Goal: Task Accomplishment & Management: Manage account settings

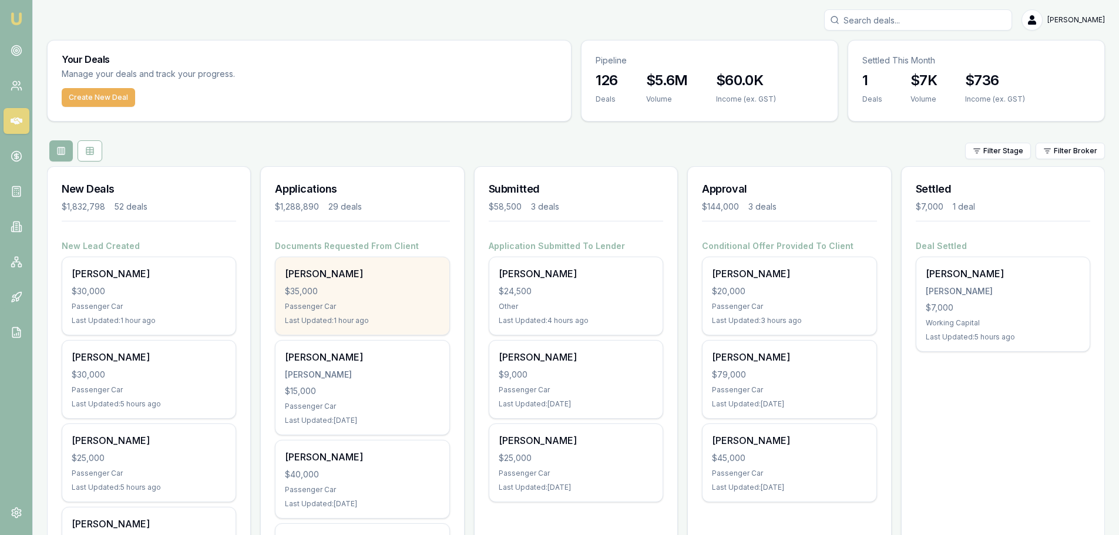
click at [365, 281] on div "ABRAHAM ANAAK $35,000 Passenger Car Last Updated: 1 hour ago" at bounding box center [362, 296] width 173 height 78
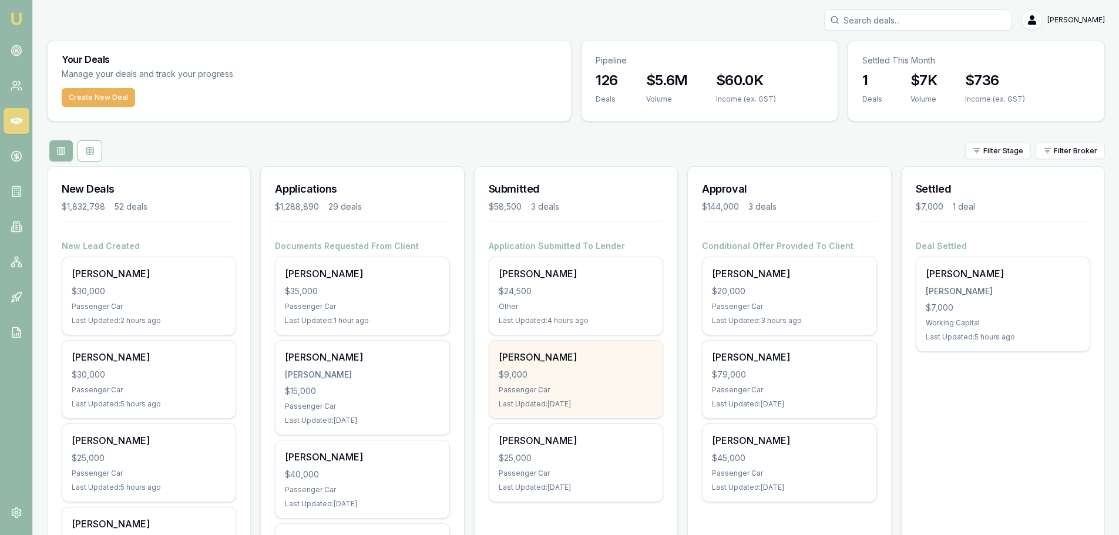
click at [603, 360] on div "Peter Klitscher" at bounding box center [576, 357] width 155 height 14
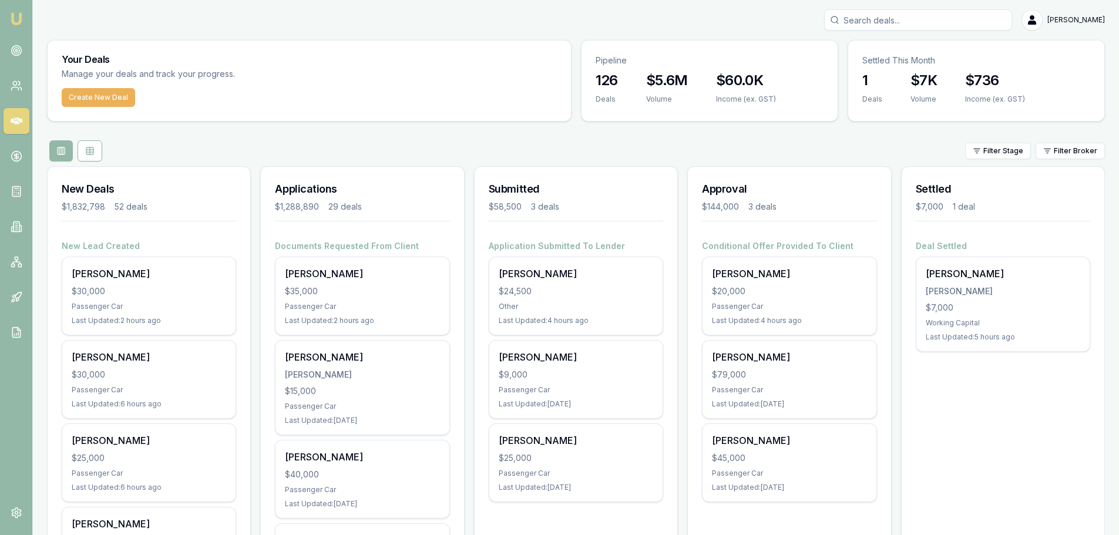
click at [333, 155] on div "Filter Stage Filter Broker" at bounding box center [576, 150] width 1058 height 21
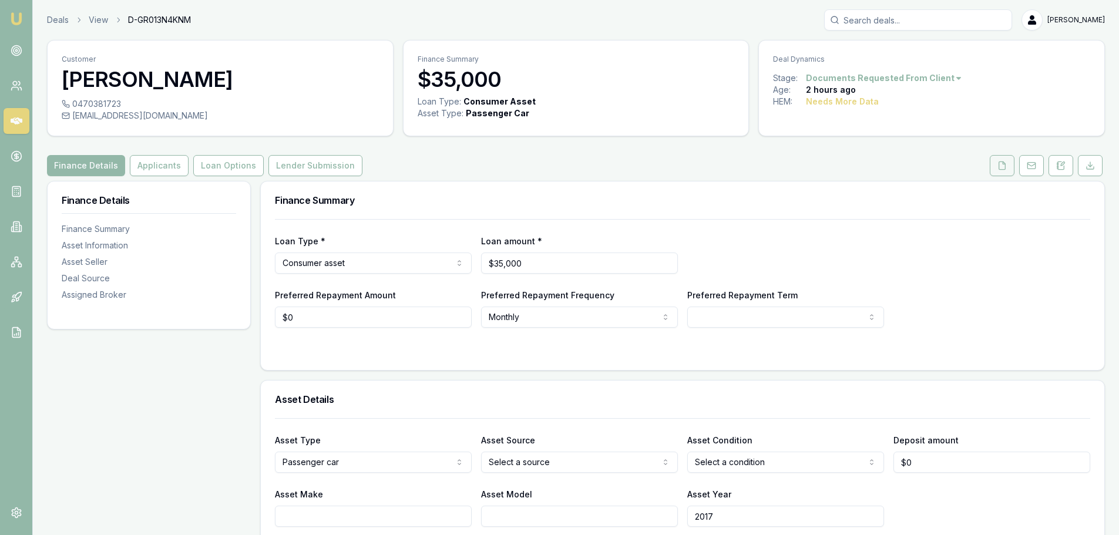
click at [1003, 167] on icon at bounding box center [1002, 165] width 9 height 9
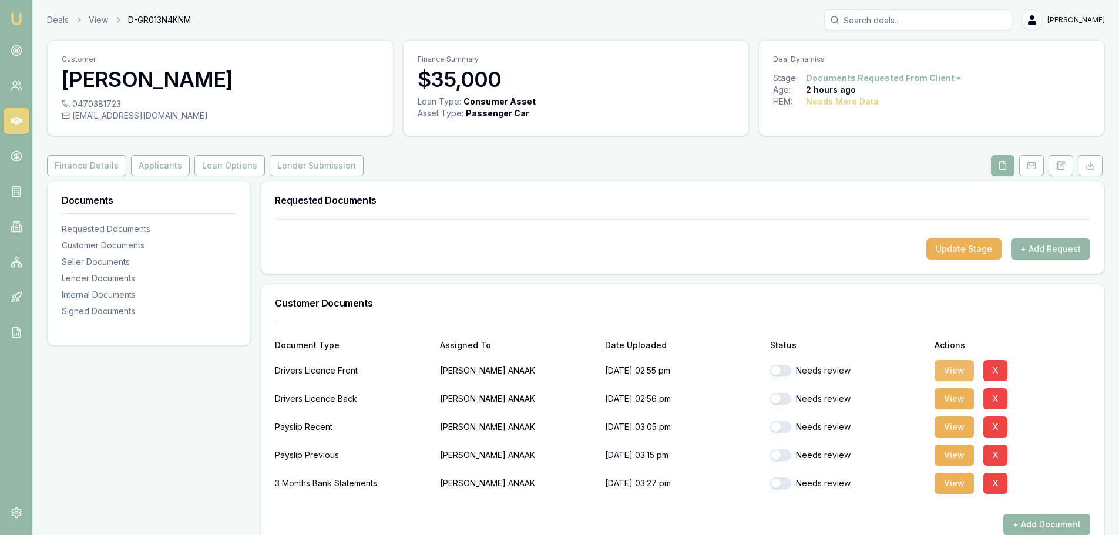
click at [962, 371] on button "View" at bounding box center [954, 370] width 39 height 21
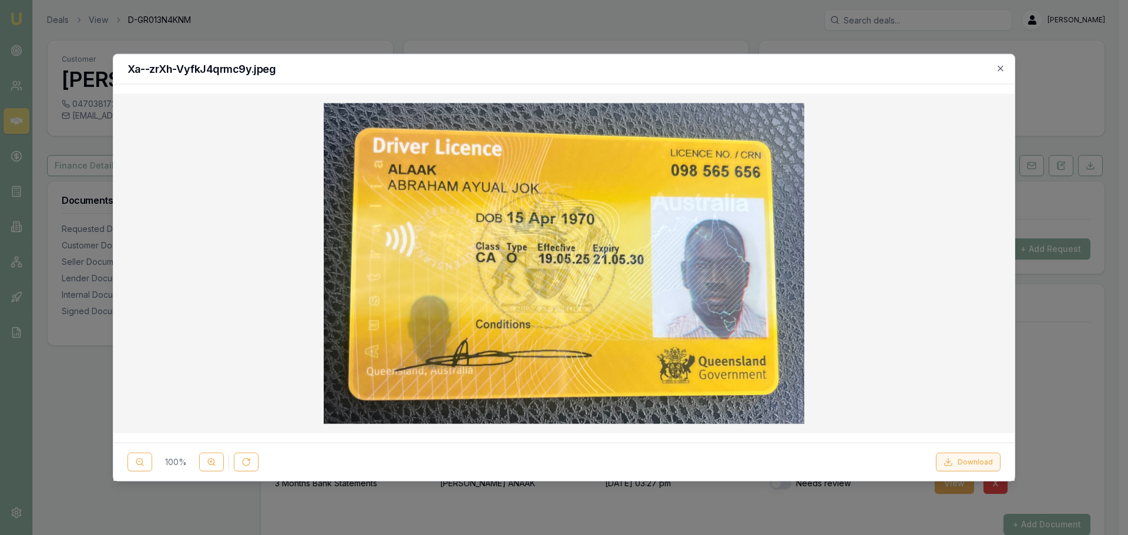
click at [957, 467] on button "Download" at bounding box center [968, 462] width 65 height 19
click at [1000, 70] on icon "button" at bounding box center [1000, 67] width 9 height 9
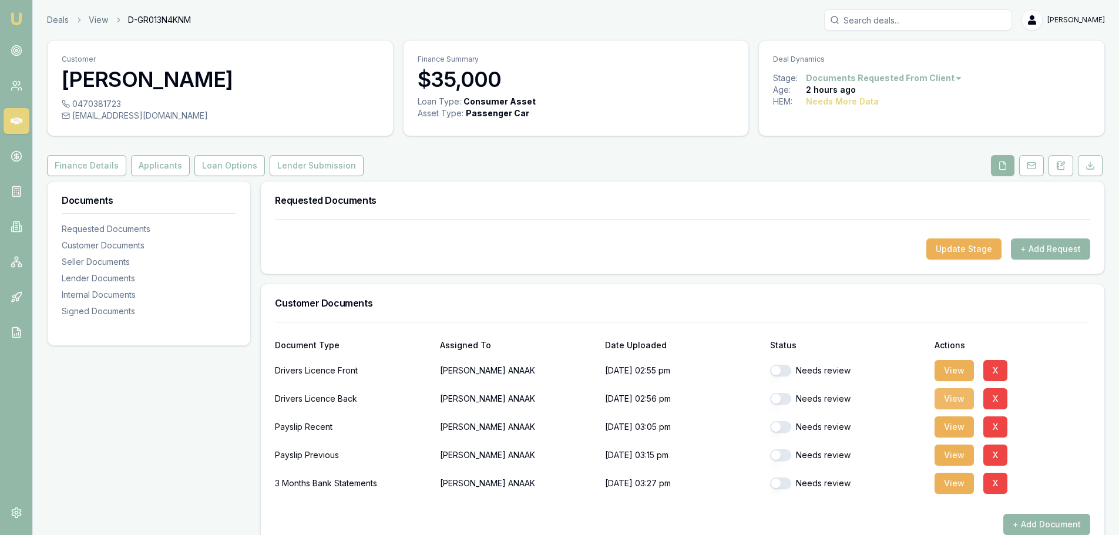
click at [950, 395] on button "View" at bounding box center [954, 398] width 39 height 21
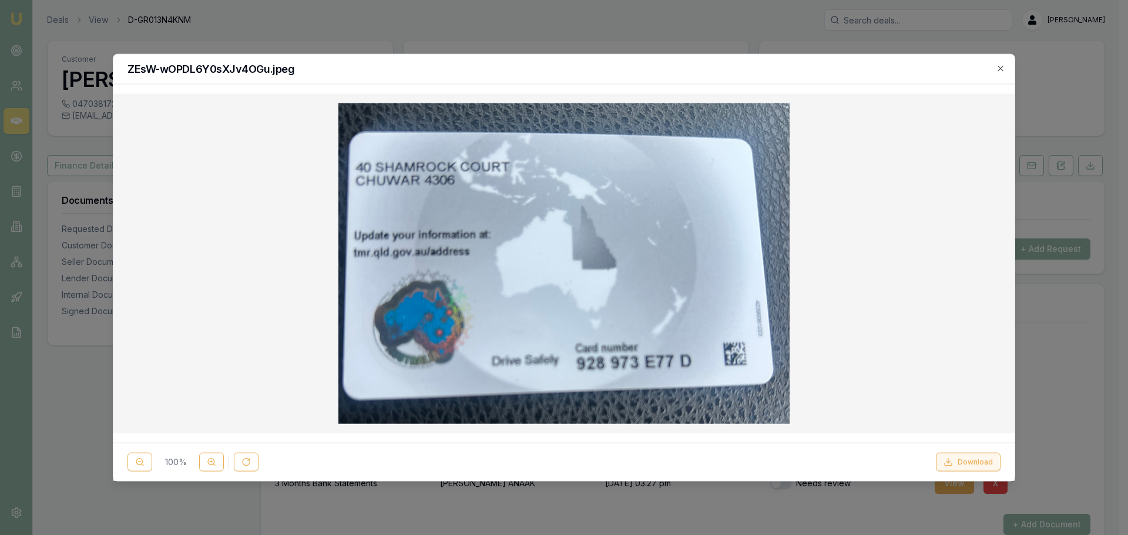
click at [980, 459] on button "Download" at bounding box center [968, 462] width 65 height 19
click at [1004, 65] on icon "button" at bounding box center [1000, 67] width 9 height 9
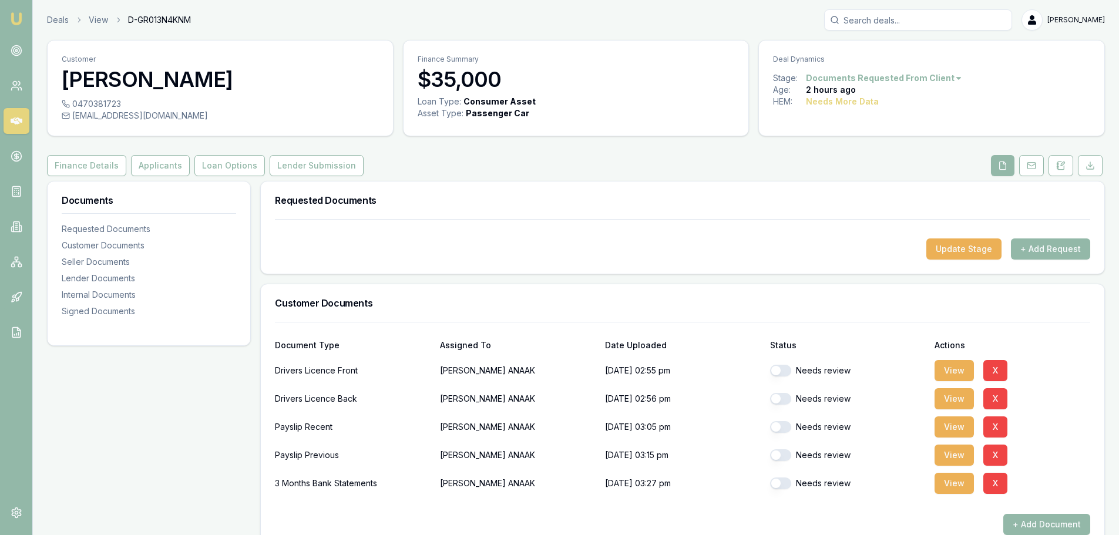
click at [787, 370] on button "button" at bounding box center [780, 371] width 21 height 12
checkbox input "true"
click at [781, 398] on button "button" at bounding box center [780, 399] width 21 height 12
checkbox input "true"
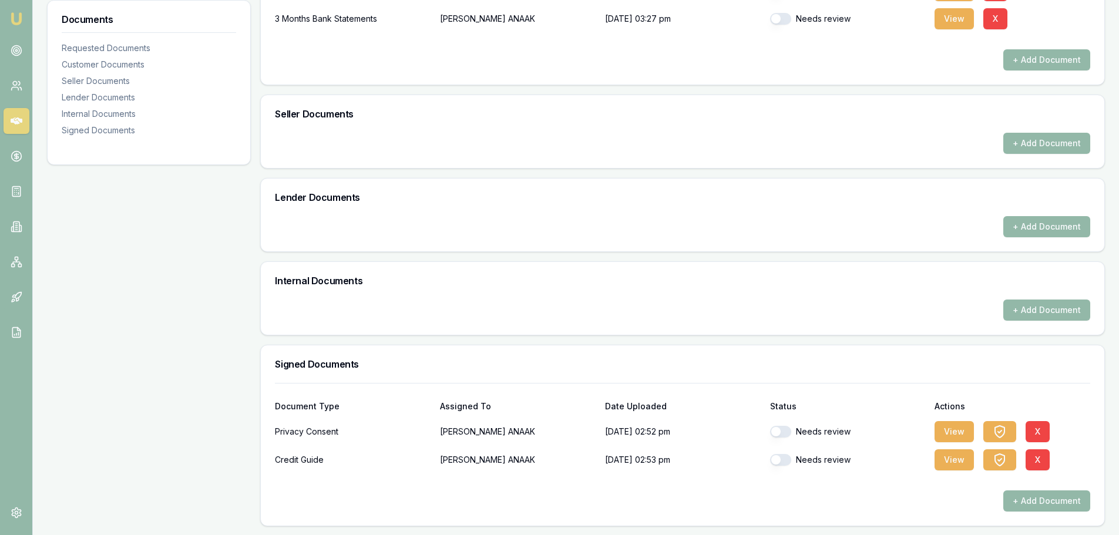
scroll to position [465, 0]
checkbox input "false"
checkbox input "true"
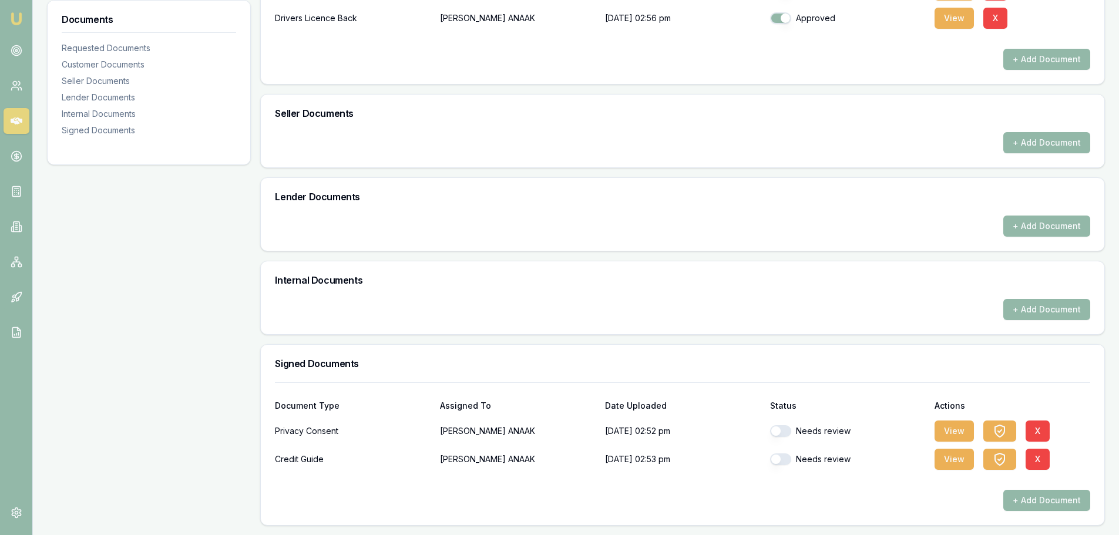
click at [780, 433] on button "button" at bounding box center [780, 431] width 21 height 12
checkbox input "true"
click at [780, 457] on button "button" at bounding box center [780, 460] width 21 height 12
checkbox input "true"
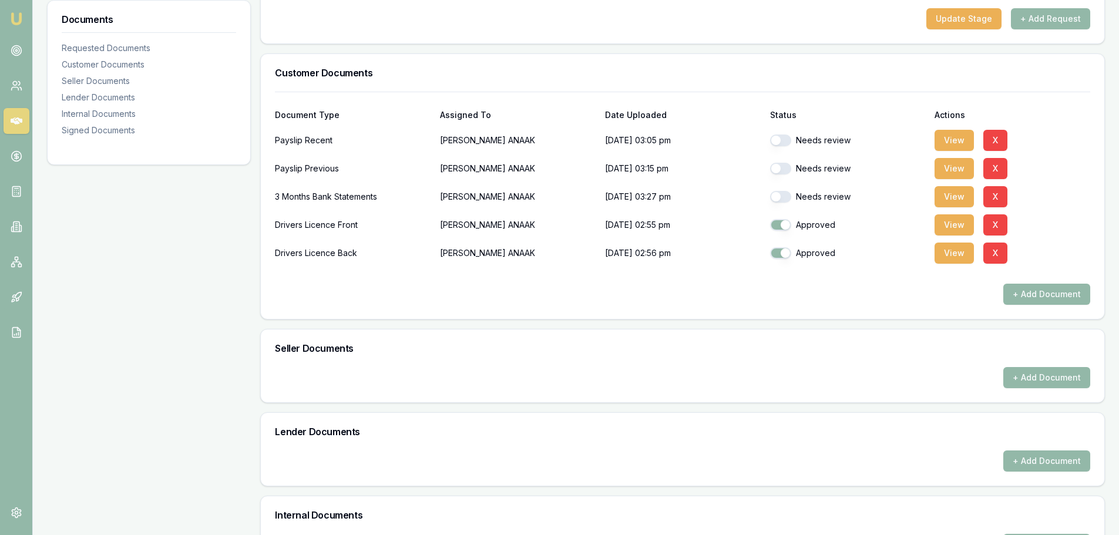
scroll to position [0, 0]
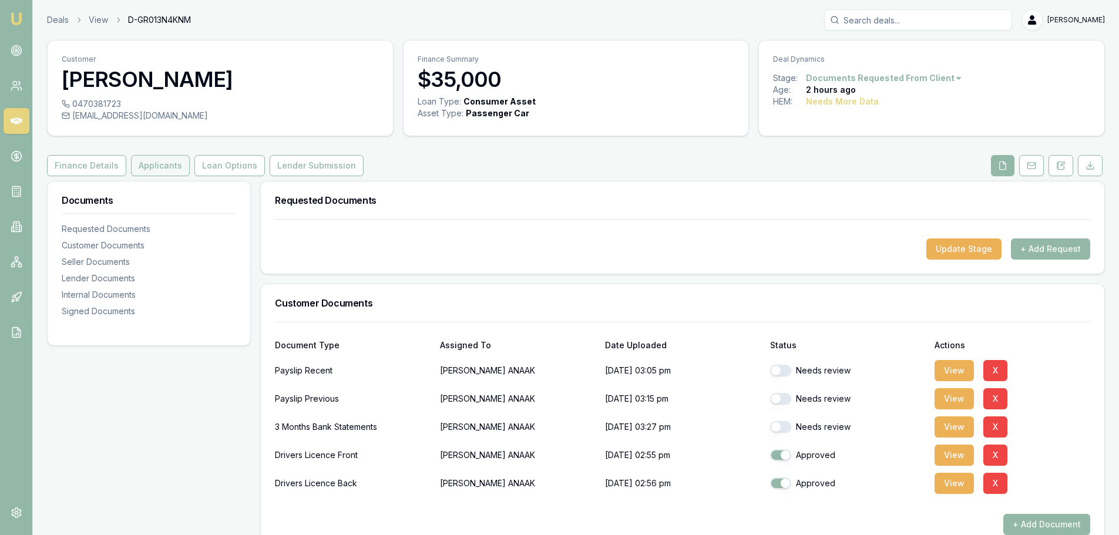
click at [150, 168] on button "Applicants" at bounding box center [160, 165] width 59 height 21
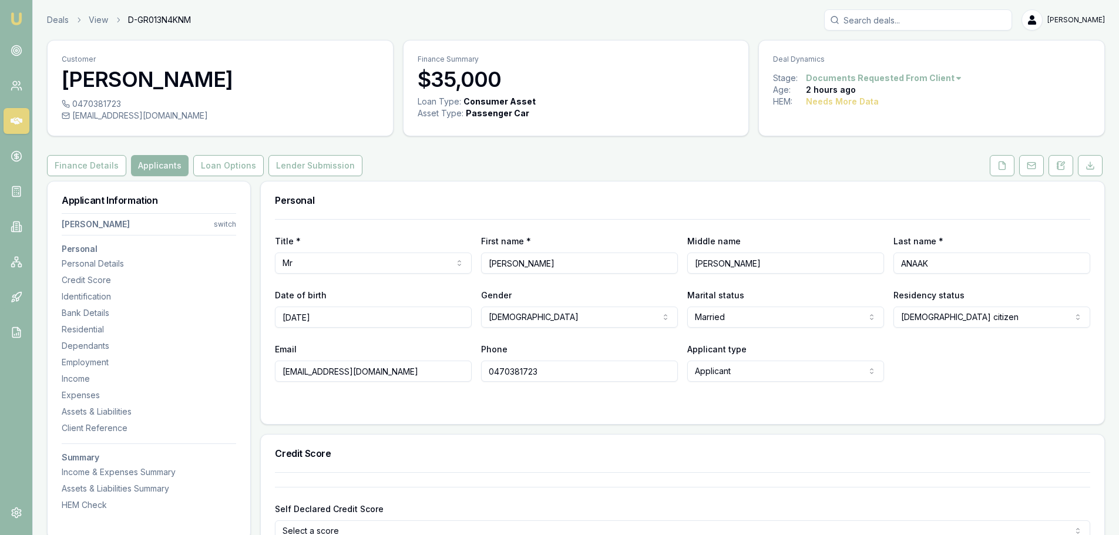
click at [933, 312] on html "Emu Broker Deals View D-GR013N4KNM Erin Shield Toggle Menu Customer ABRAHAM ANA…" at bounding box center [559, 267] width 1119 height 535
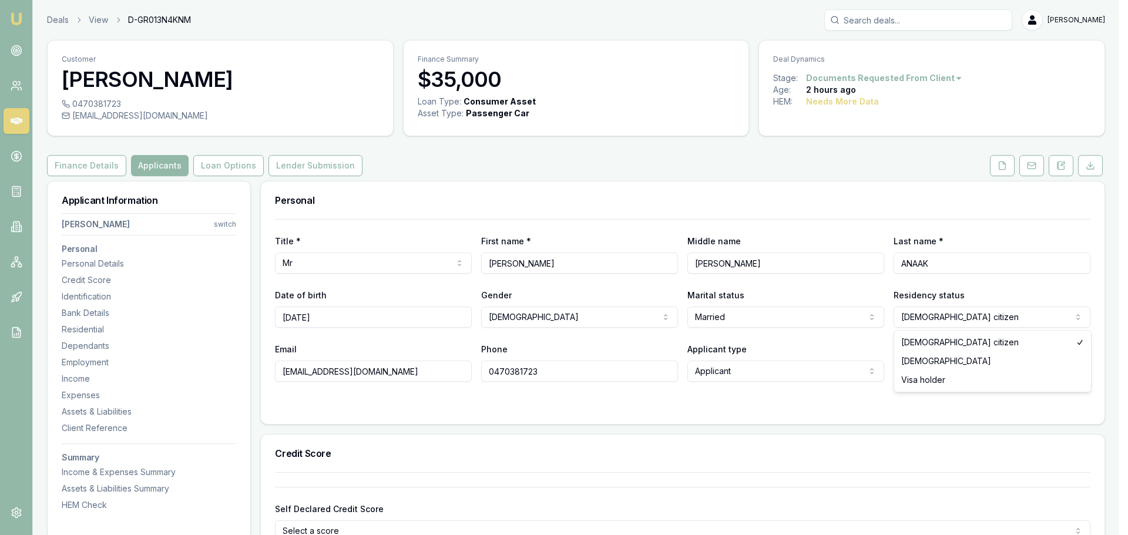
select select "PERMANENT_RESIDENT"
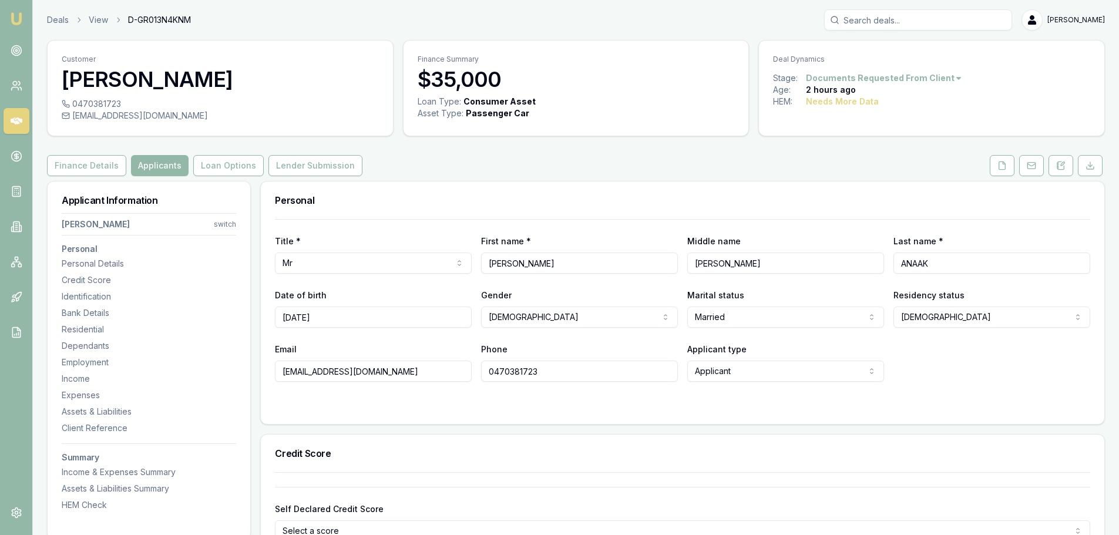
click at [1025, 383] on form "Title * Mr Mr Mrs Miss Ms Dr Prof First name * ABRAHAM Middle name Ayual Jok La…" at bounding box center [683, 314] width 816 height 191
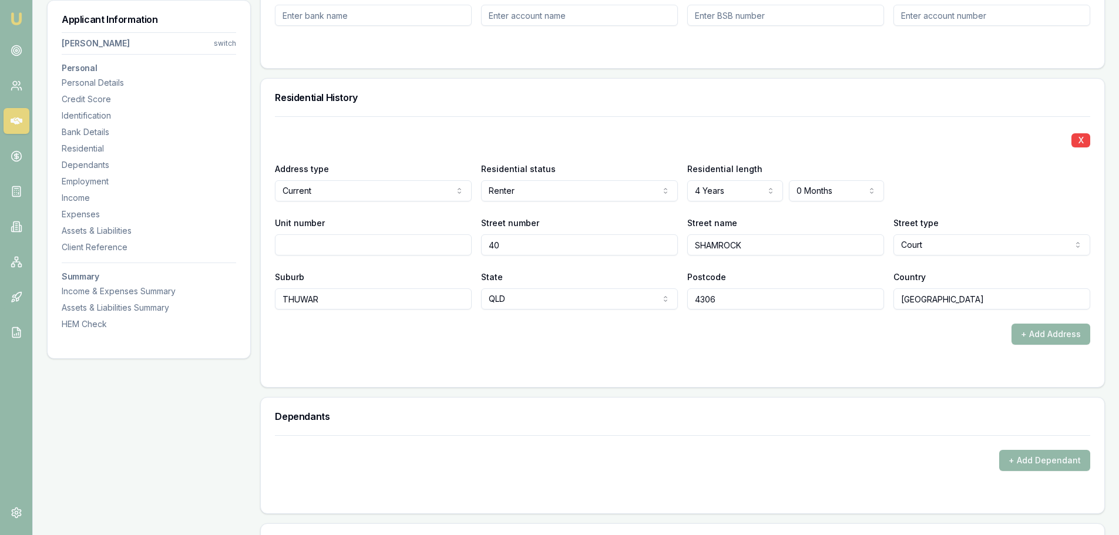
scroll to position [1058, 0]
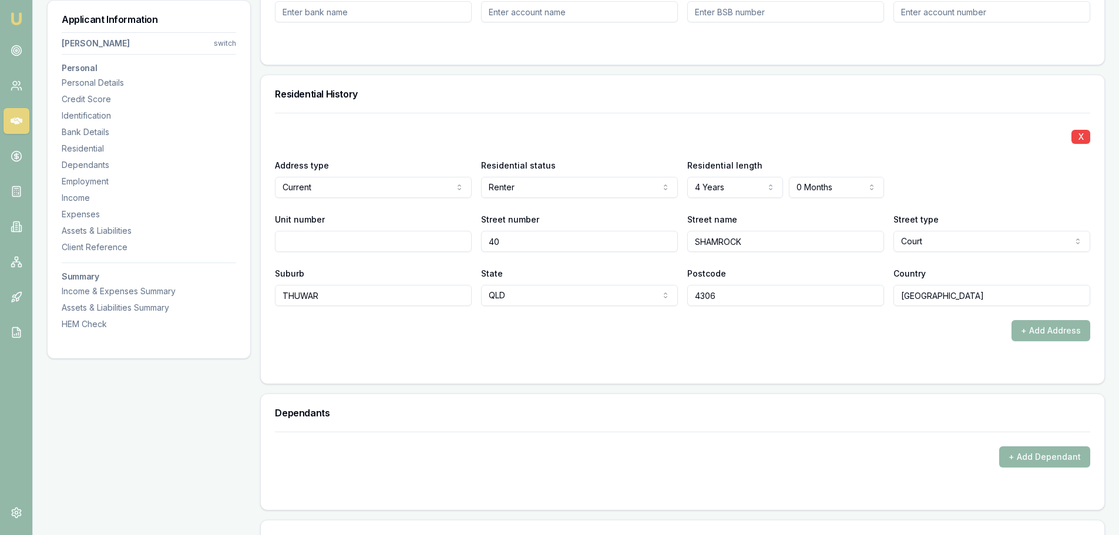
click at [289, 298] on input "THUWAR" at bounding box center [373, 295] width 197 height 21
type input "CHUWAR"
click at [807, 331] on div "+ Add Address" at bounding box center [683, 330] width 816 height 21
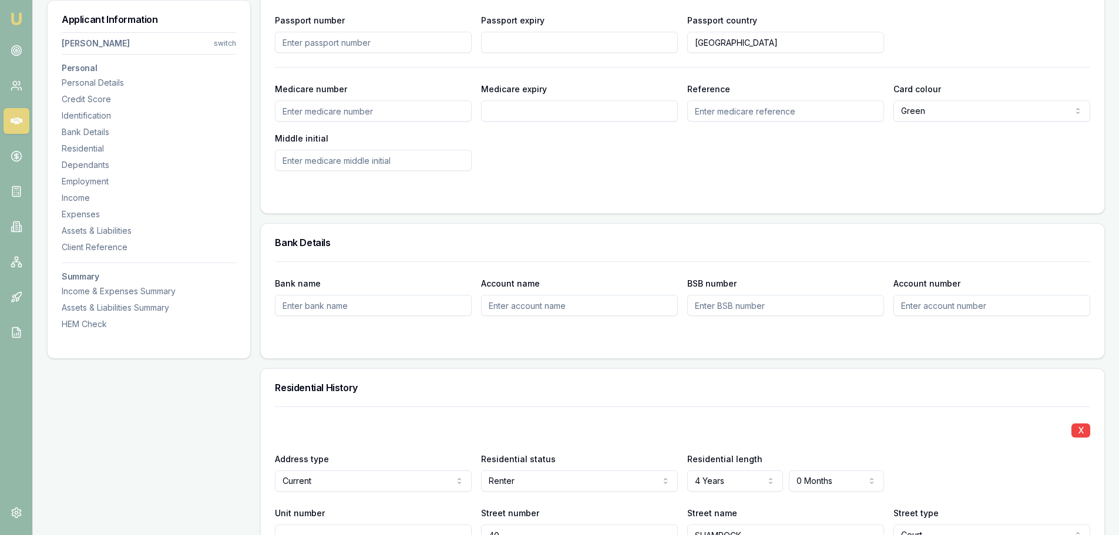
scroll to position [470, 0]
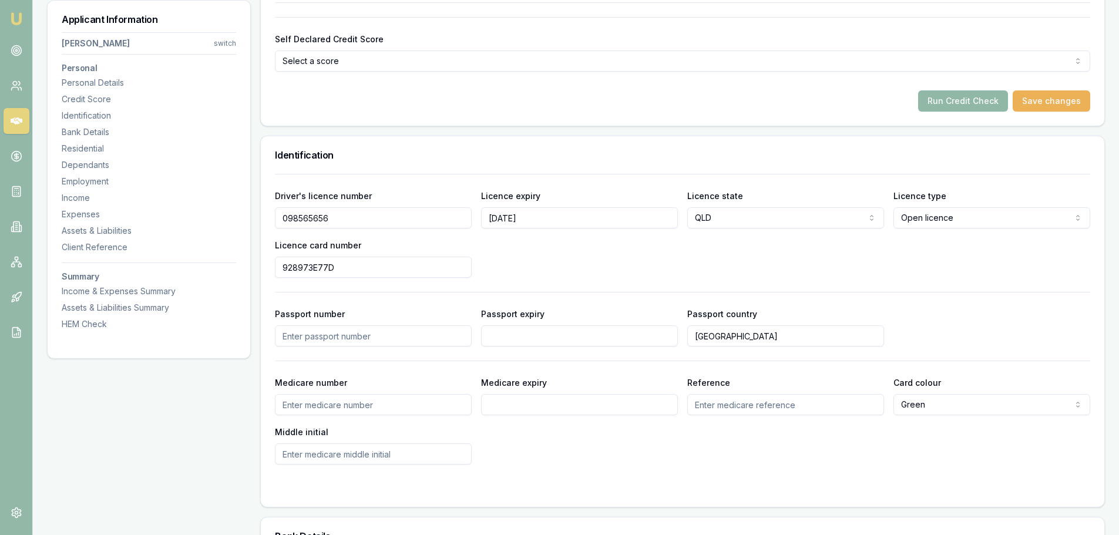
click at [987, 102] on button "Run Credit Check" at bounding box center [963, 100] width 90 height 21
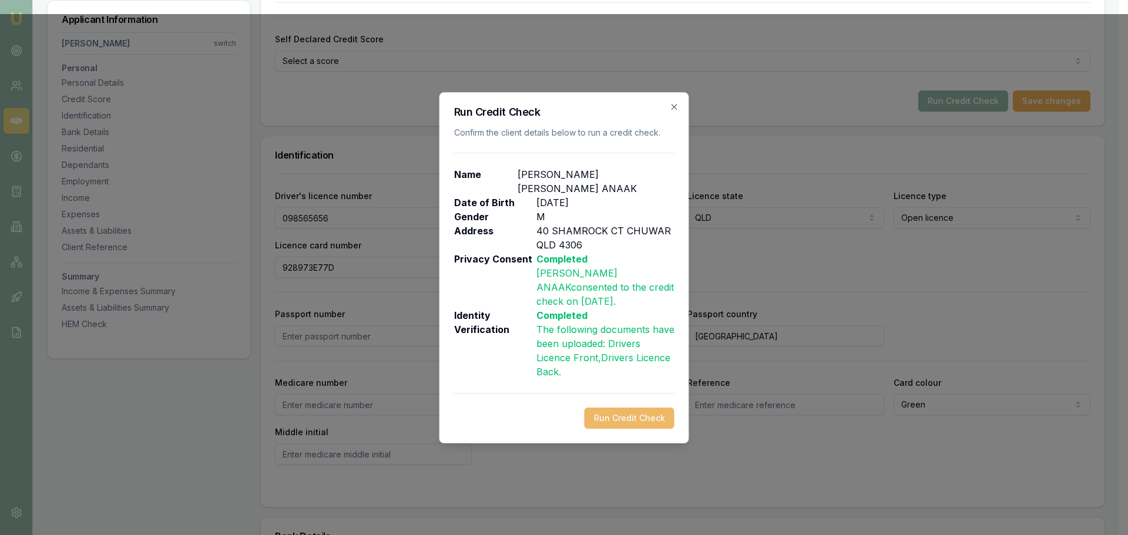
click at [624, 408] on button "Run Credit Check" at bounding box center [630, 418] width 90 height 21
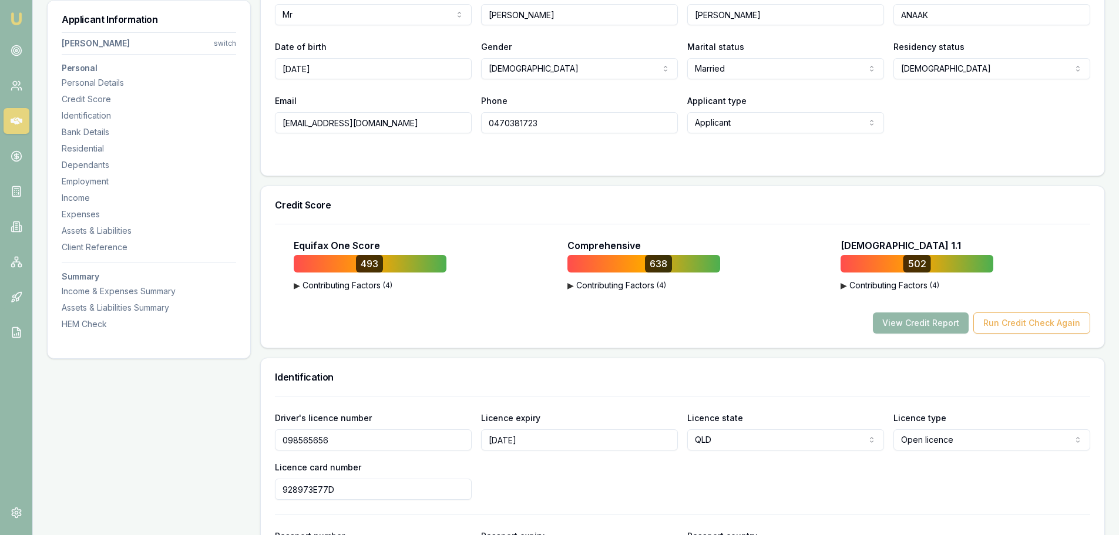
scroll to position [353, 0]
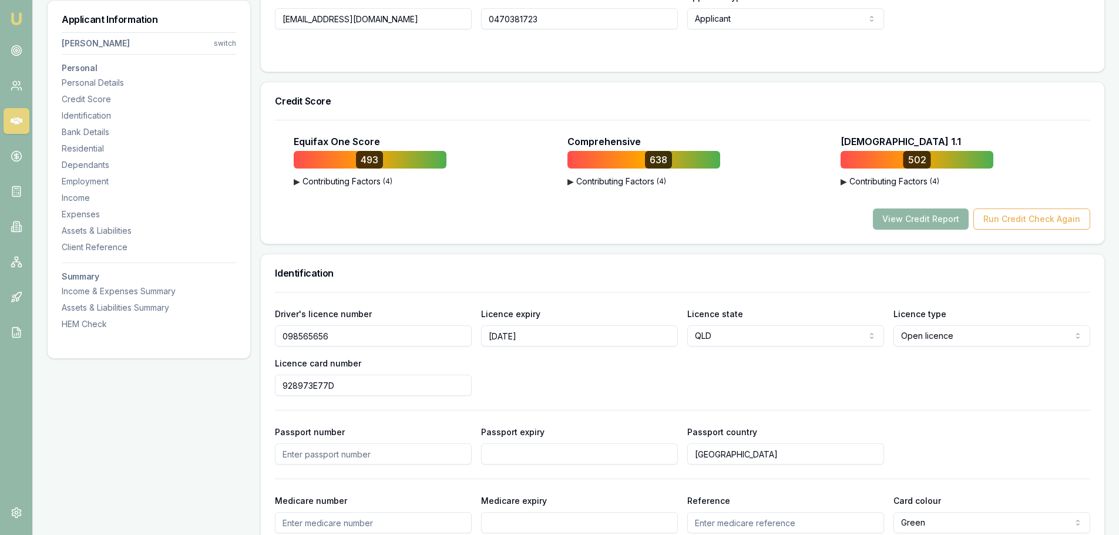
click at [913, 220] on button "View Credit Report" at bounding box center [921, 219] width 96 height 21
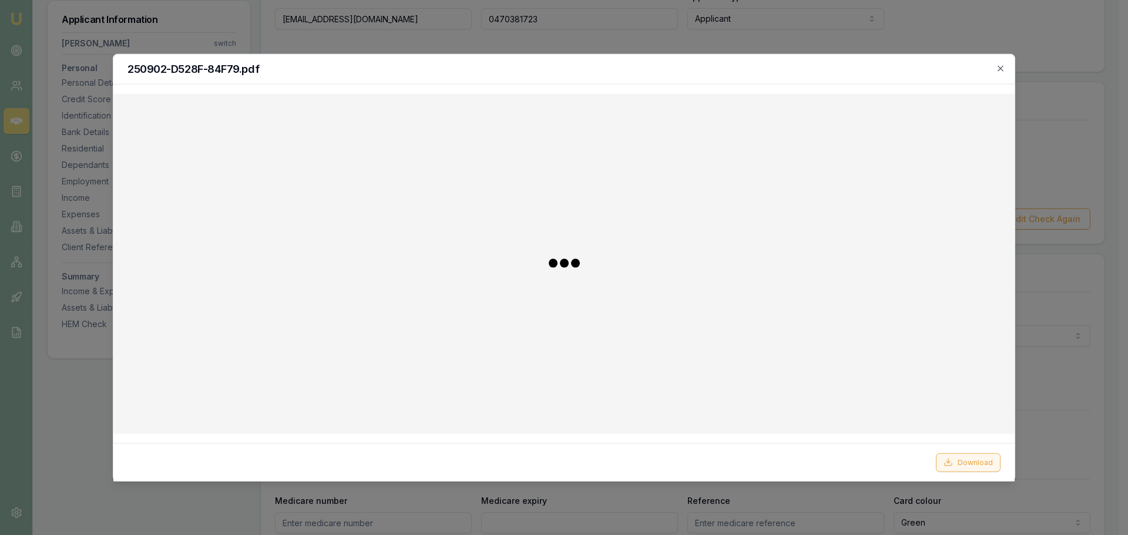
click at [962, 465] on button "Download" at bounding box center [968, 462] width 65 height 19
click at [662, 62] on div "250902-D528F-84F79.pdf" at bounding box center [563, 69] width 901 height 30
click at [1004, 68] on icon "button" at bounding box center [1000, 67] width 9 height 9
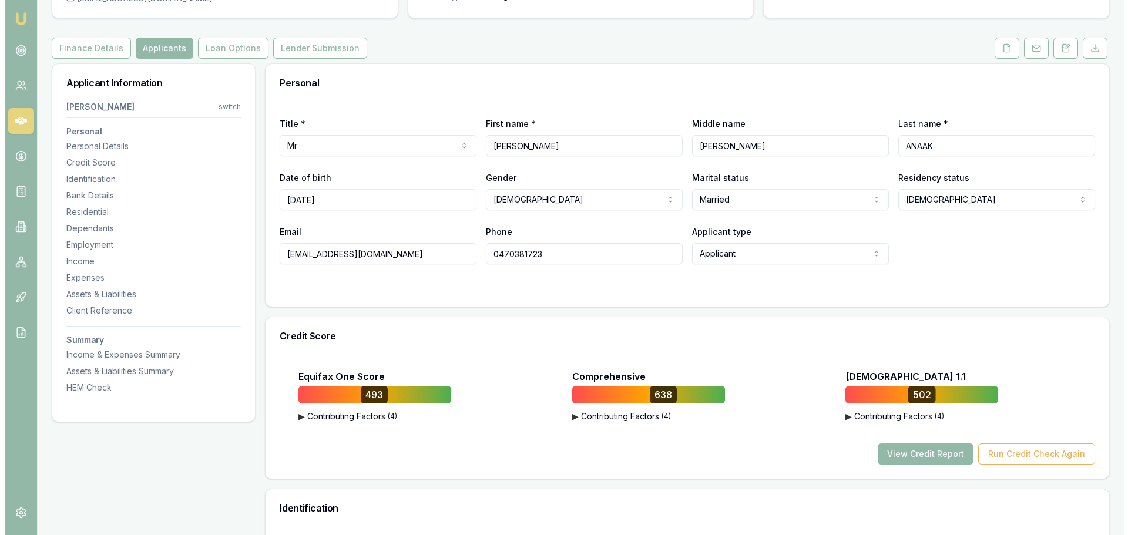
scroll to position [0, 0]
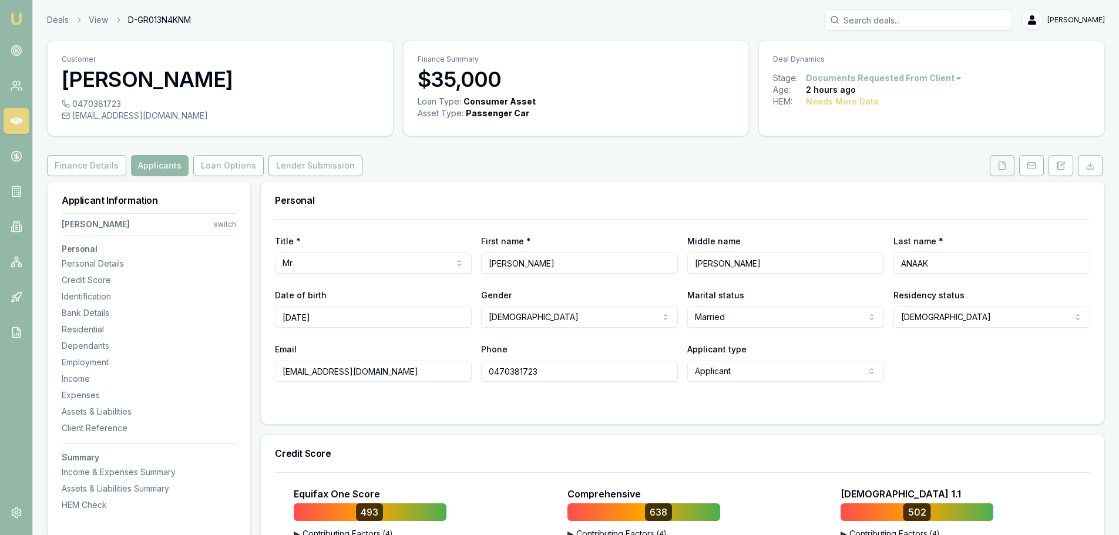
click at [1007, 159] on button at bounding box center [1002, 165] width 25 height 21
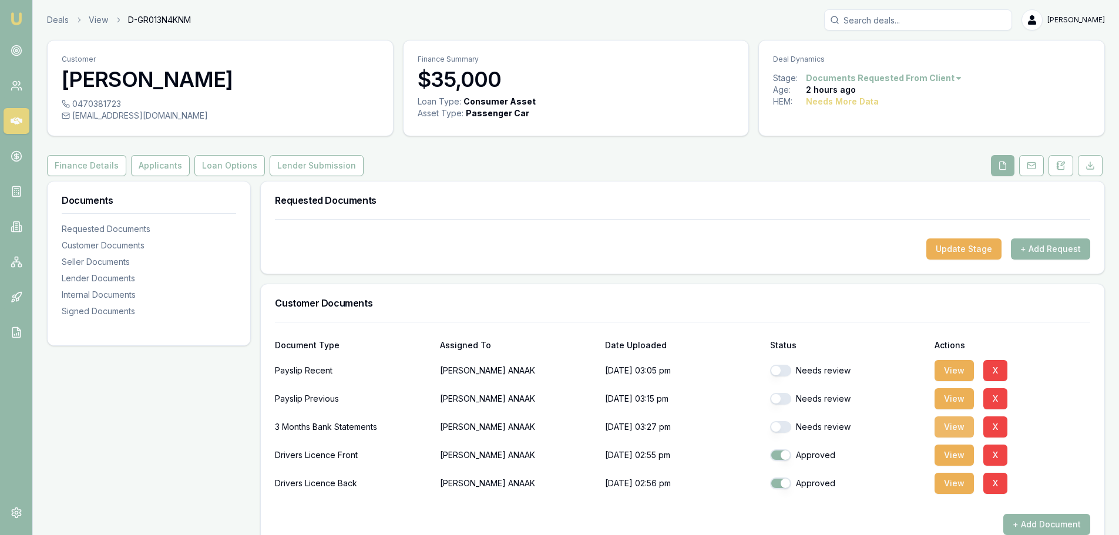
click at [960, 428] on button "View" at bounding box center [954, 427] width 39 height 21
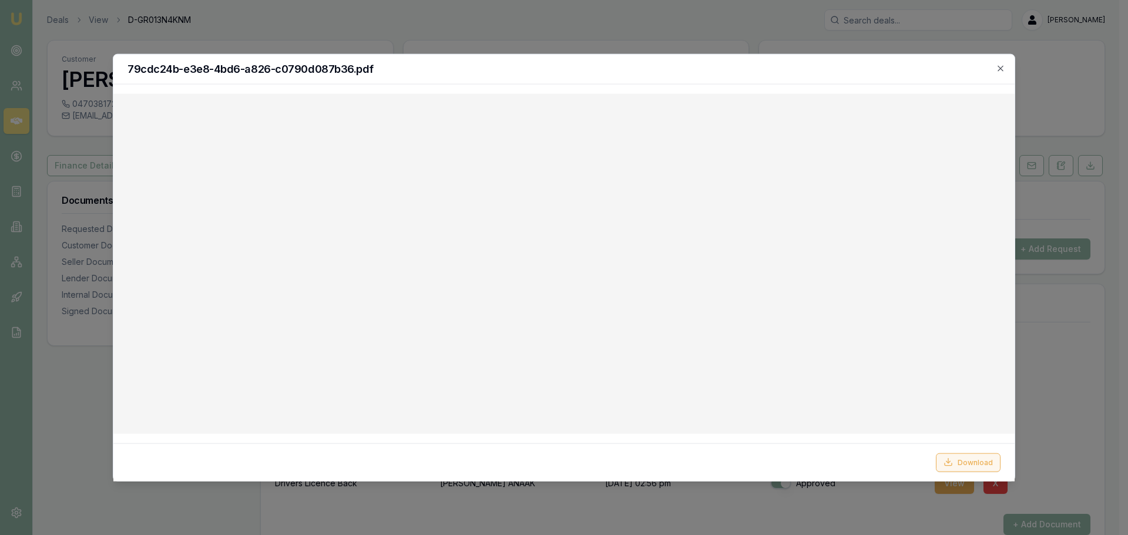
click at [994, 465] on button "Download" at bounding box center [968, 462] width 65 height 19
click at [702, 71] on h2 "79cdc24b-e3e8-4bd6-a826-c0790d087b36.pdf" at bounding box center [564, 68] width 873 height 11
click at [999, 66] on icon "button" at bounding box center [1000, 67] width 9 height 9
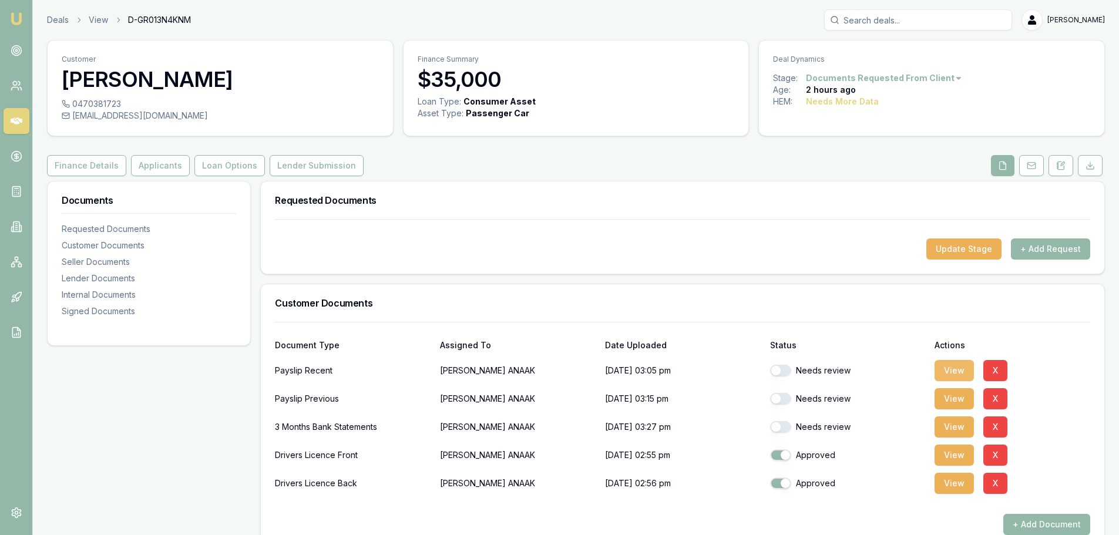
click at [941, 367] on button "View" at bounding box center [954, 370] width 39 height 21
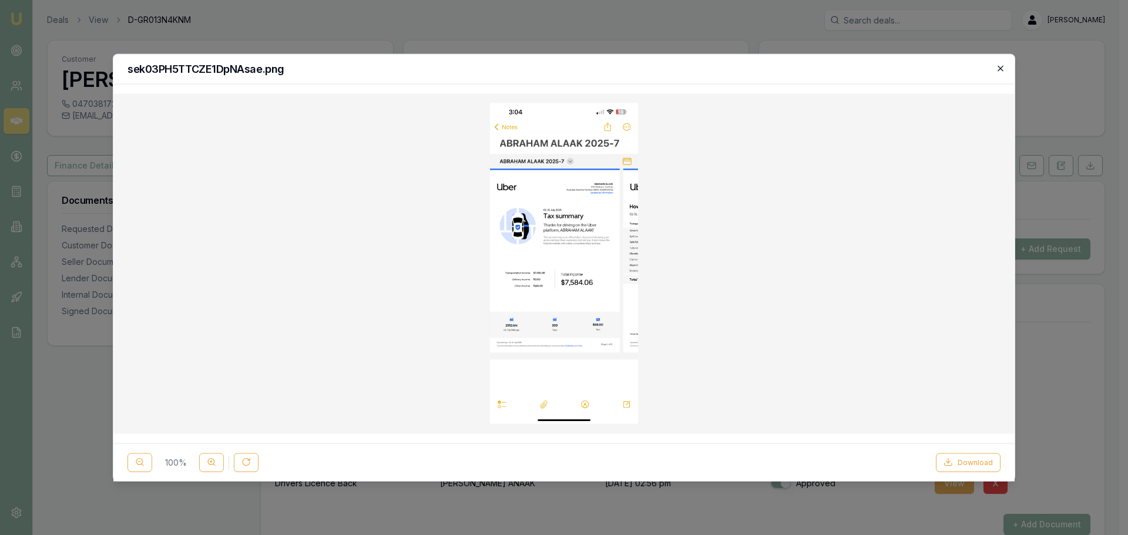
click at [1002, 65] on icon "button" at bounding box center [1000, 67] width 9 height 9
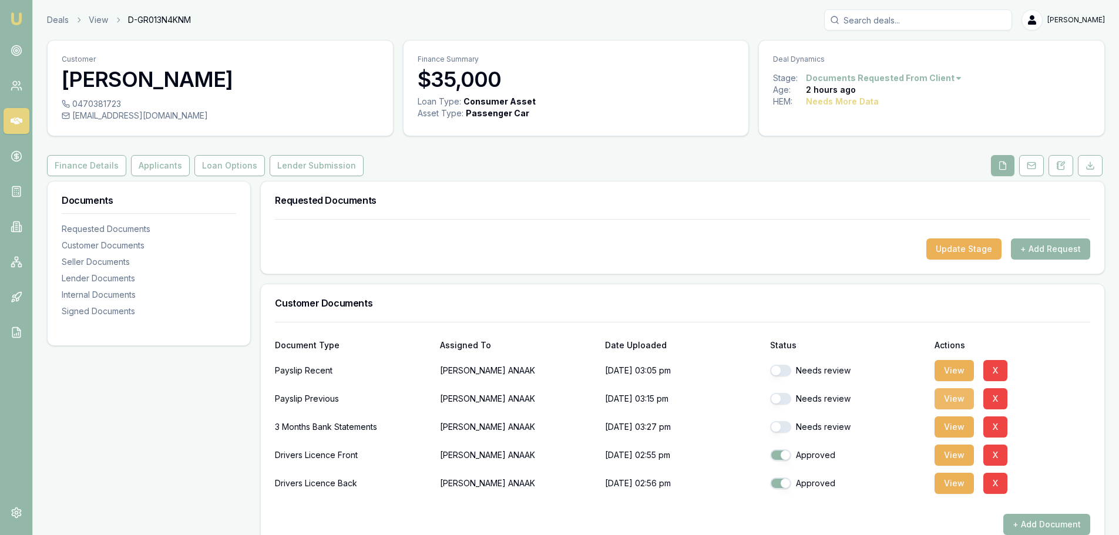
click at [950, 404] on button "View" at bounding box center [954, 398] width 39 height 21
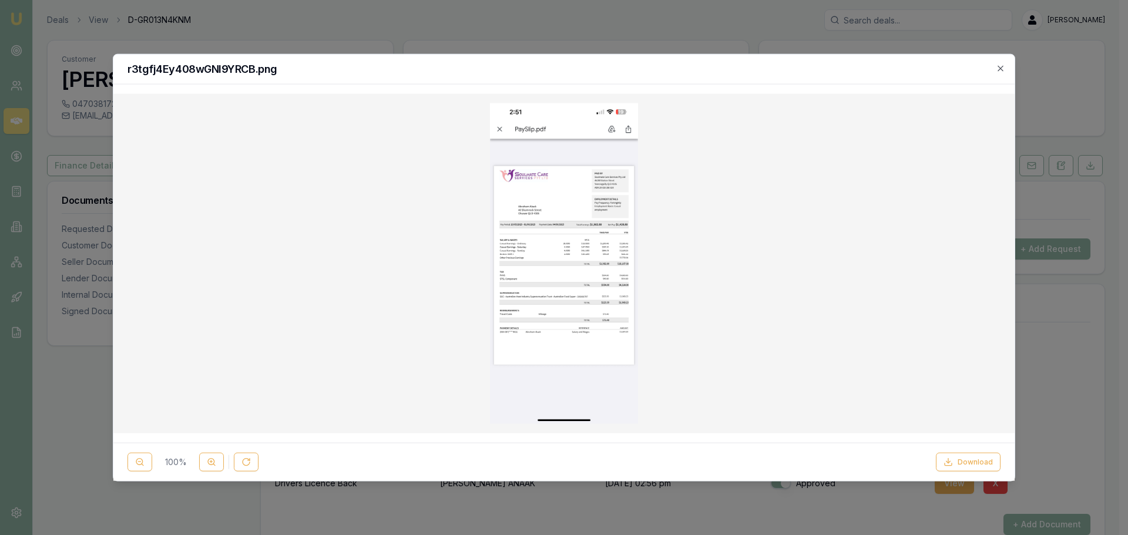
click at [590, 252] on img at bounding box center [564, 263] width 149 height 321
click at [204, 460] on button at bounding box center [211, 462] width 25 height 19
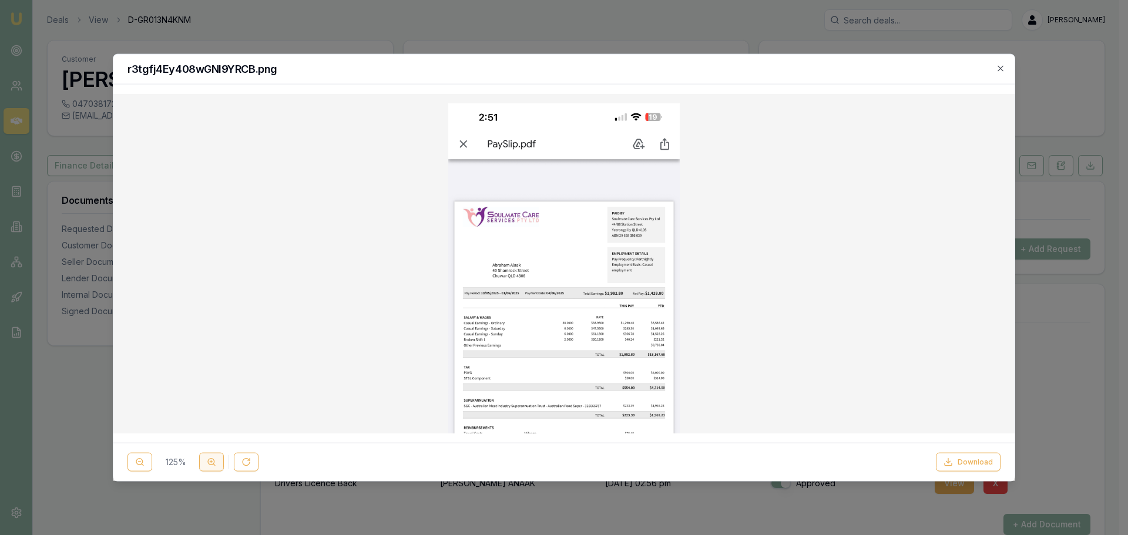
click at [204, 461] on button at bounding box center [211, 462] width 25 height 19
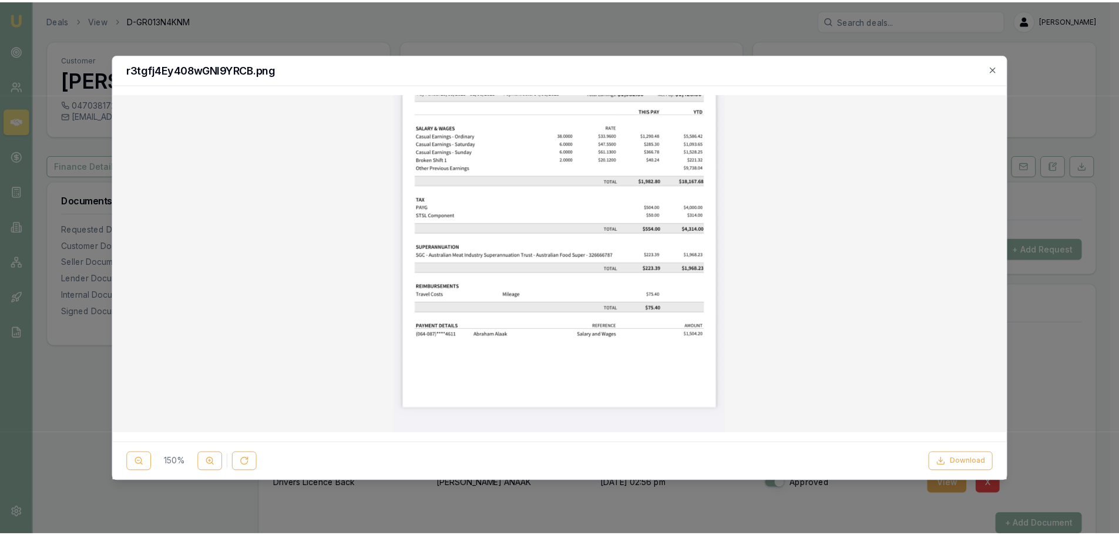
scroll to position [294, 0]
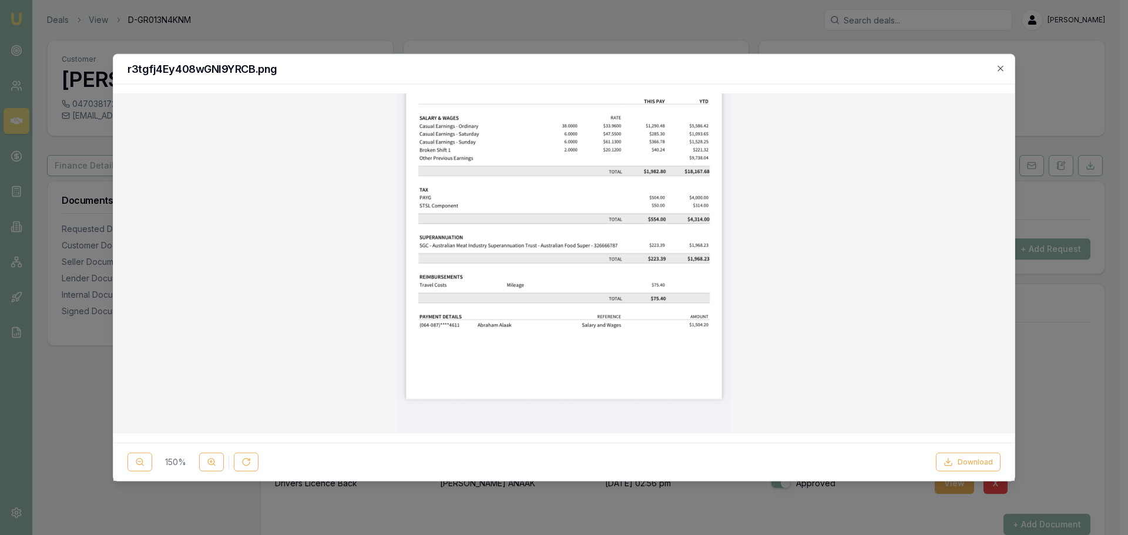
click at [1005, 65] on icon "button" at bounding box center [1000, 67] width 9 height 9
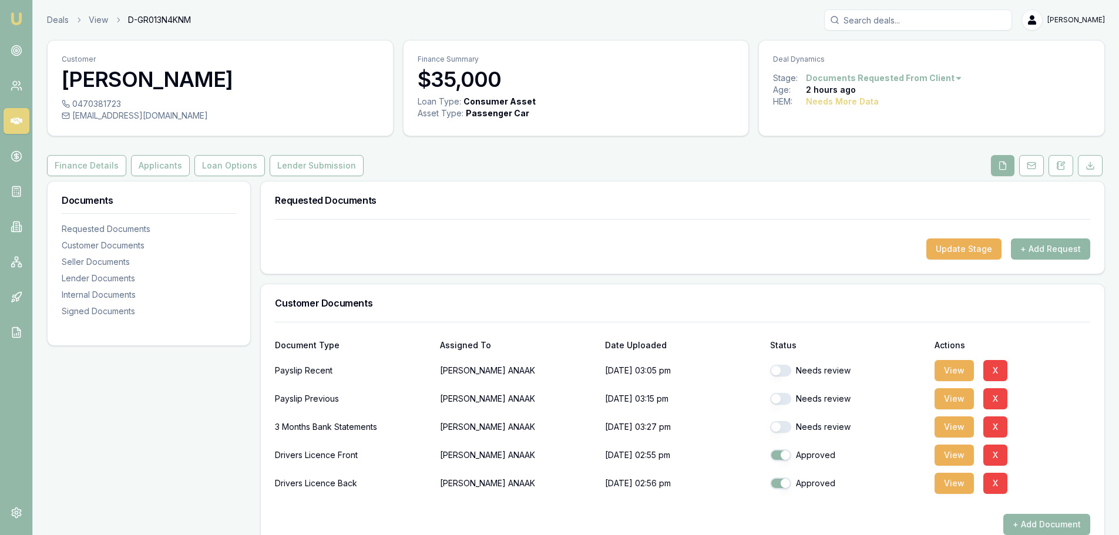
click at [1035, 249] on button "+ Add Request" at bounding box center [1050, 249] width 79 height 21
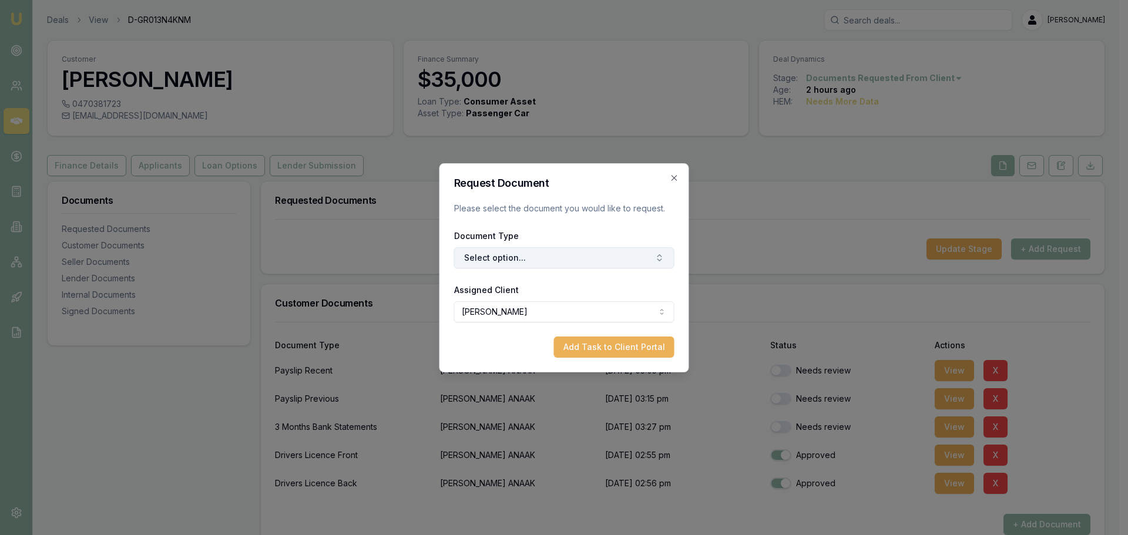
click at [626, 261] on button "Select option..." at bounding box center [564, 257] width 220 height 21
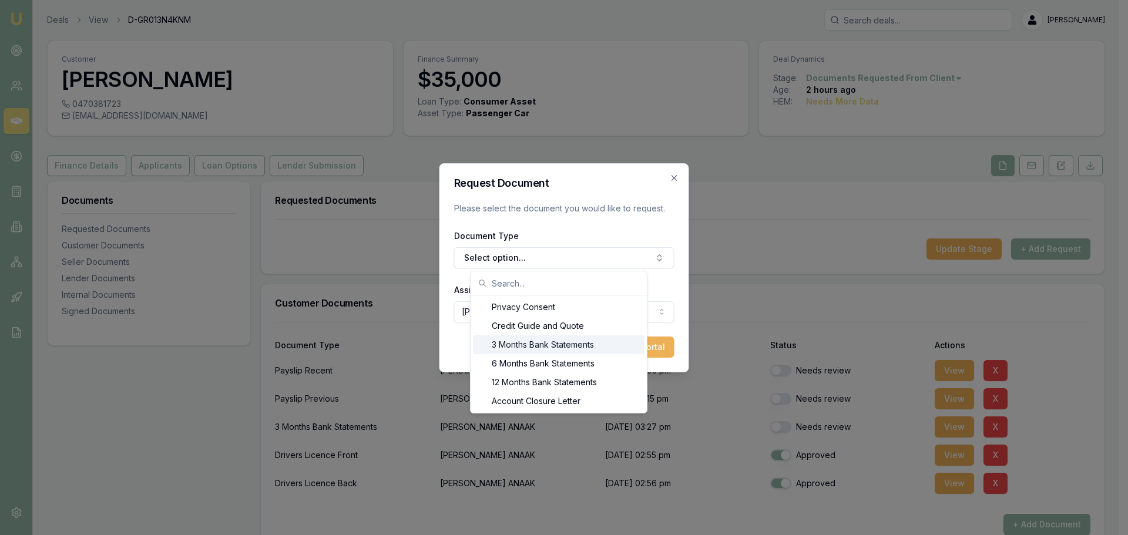
click at [557, 340] on div "3 Months Bank Statements" at bounding box center [559, 345] width 172 height 19
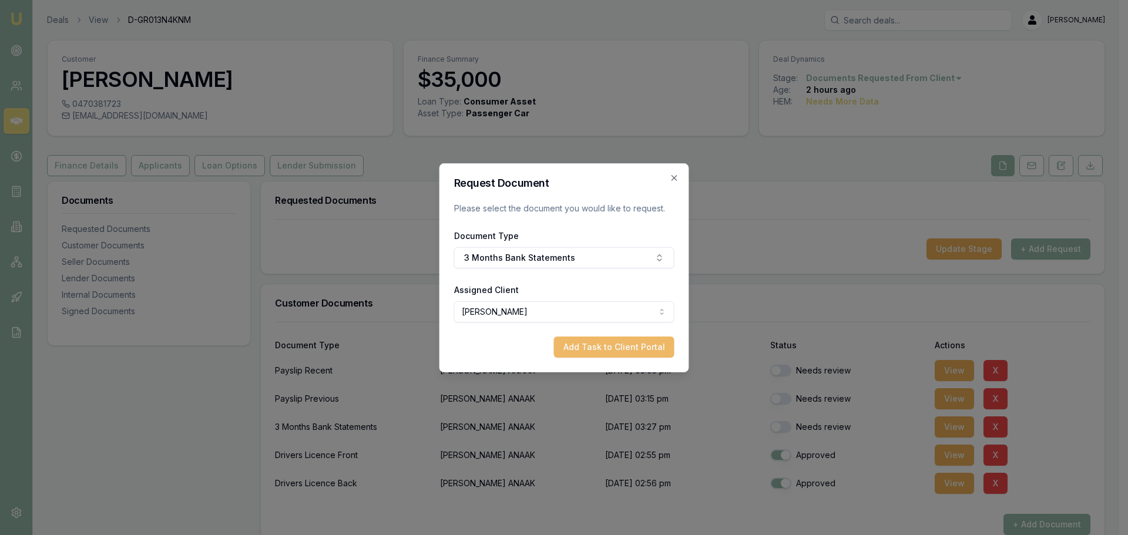
click at [639, 341] on button "Add Task to Client Portal" at bounding box center [614, 347] width 120 height 21
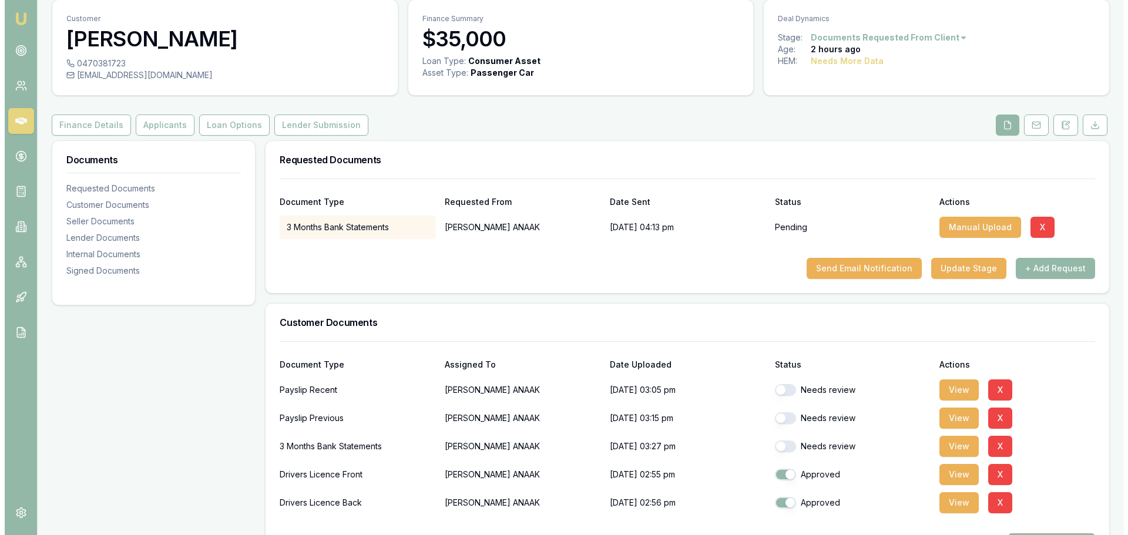
scroll to position [118, 0]
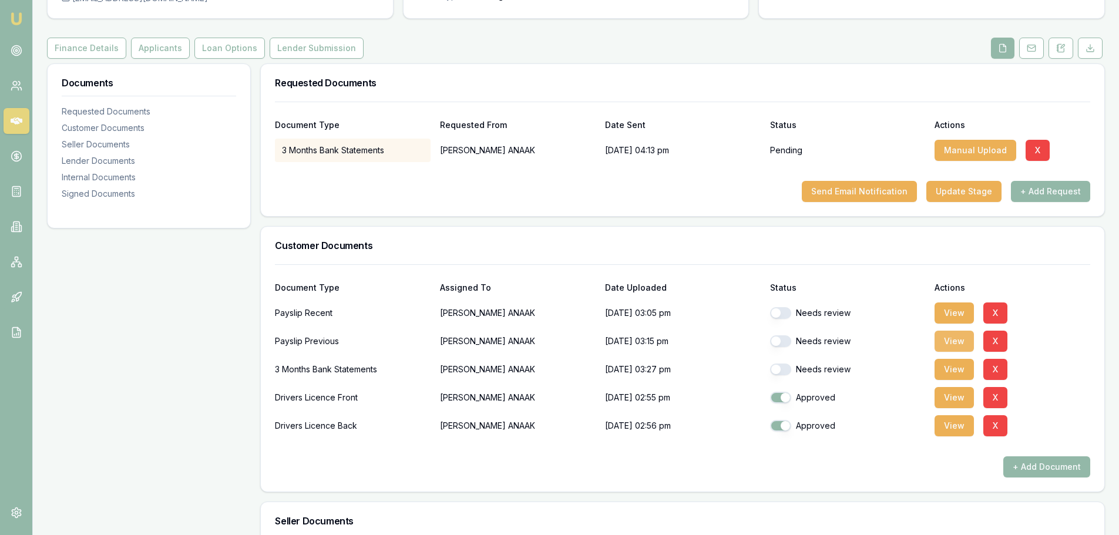
click at [948, 338] on button "View" at bounding box center [954, 341] width 39 height 21
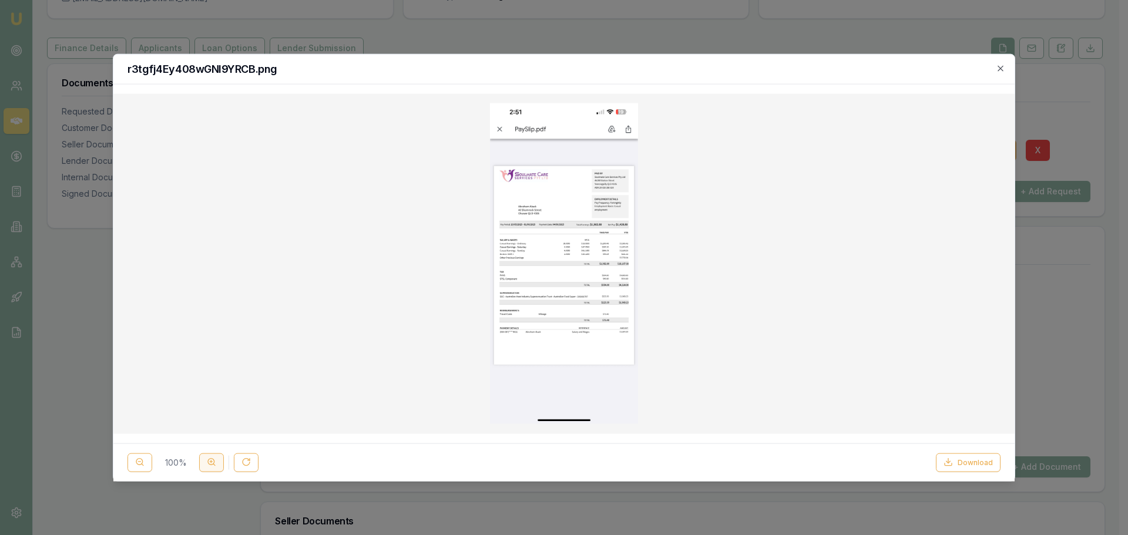
click at [216, 464] on icon at bounding box center [211, 462] width 9 height 9
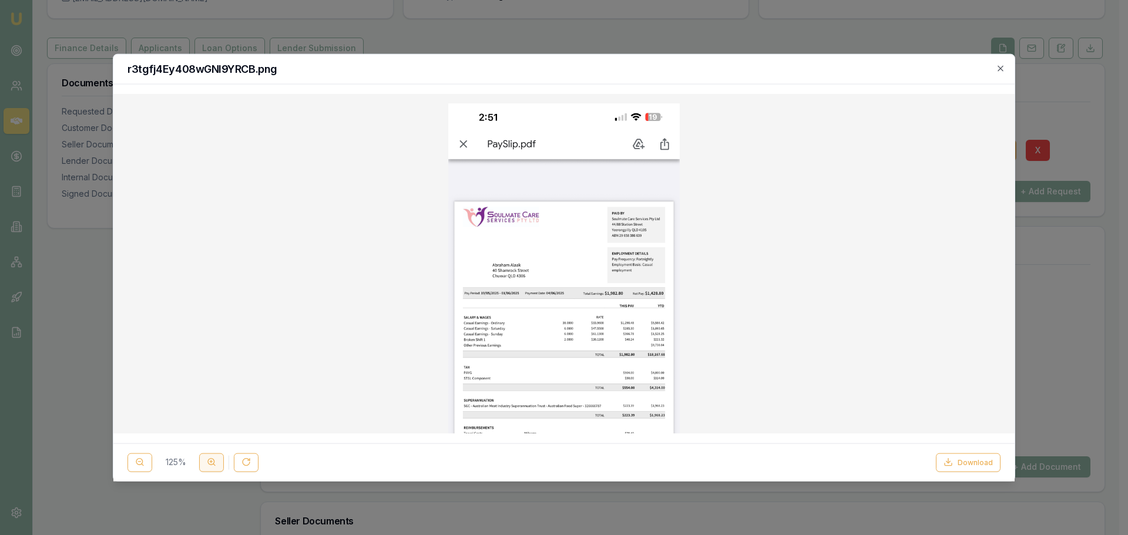
click at [216, 464] on icon at bounding box center [211, 462] width 9 height 9
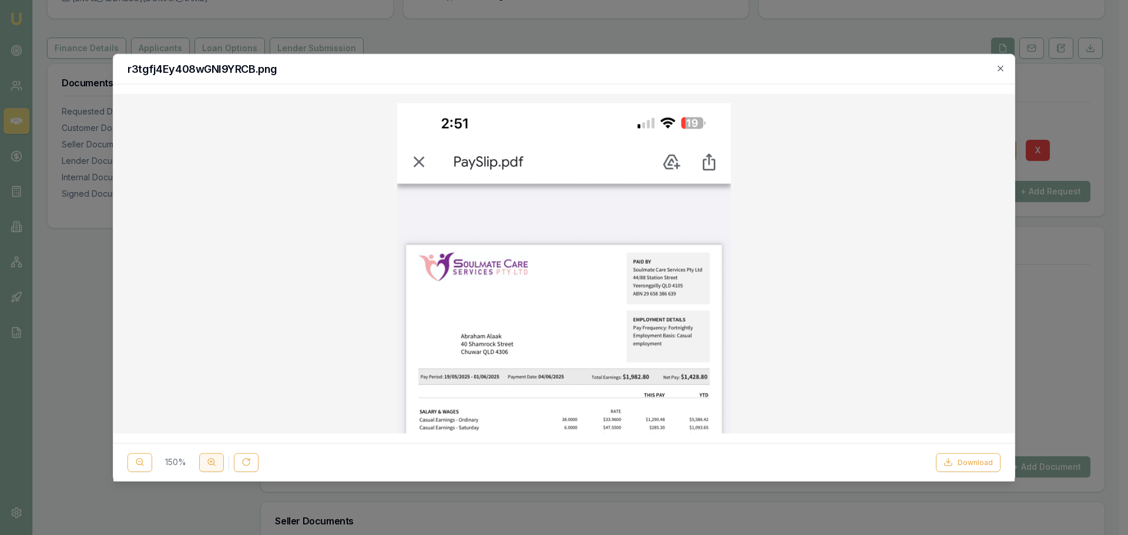
click at [216, 464] on icon at bounding box center [211, 462] width 9 height 9
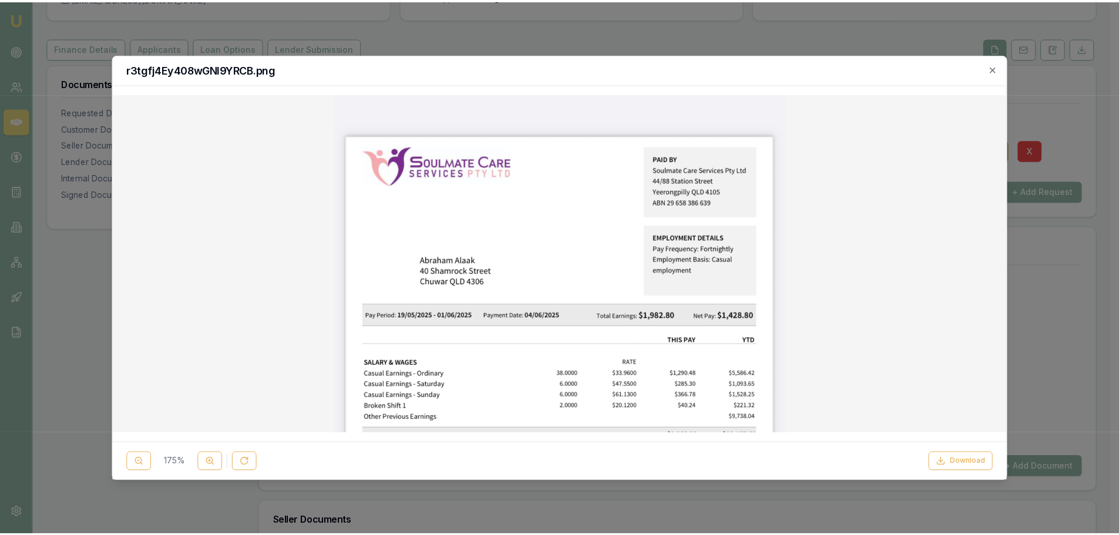
scroll to position [176, 0]
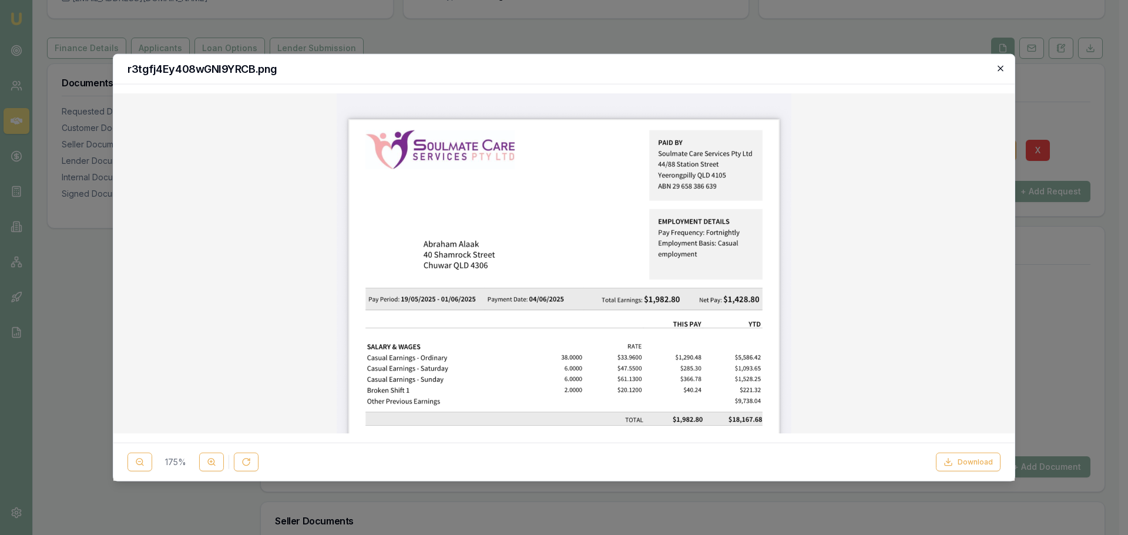
click at [1001, 67] on icon "button" at bounding box center [1000, 67] width 9 height 9
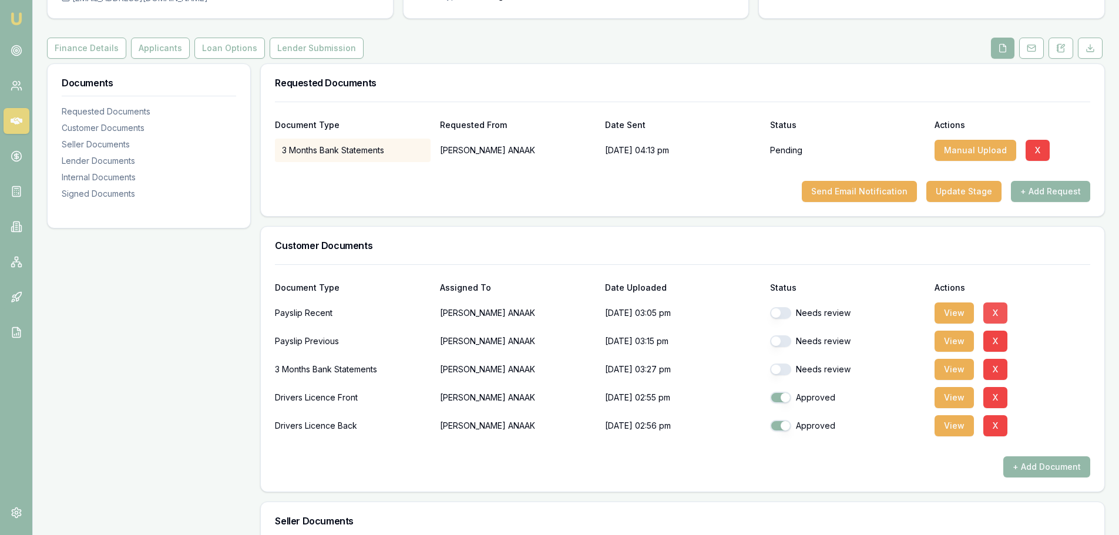
click at [992, 311] on button "X" at bounding box center [996, 313] width 24 height 21
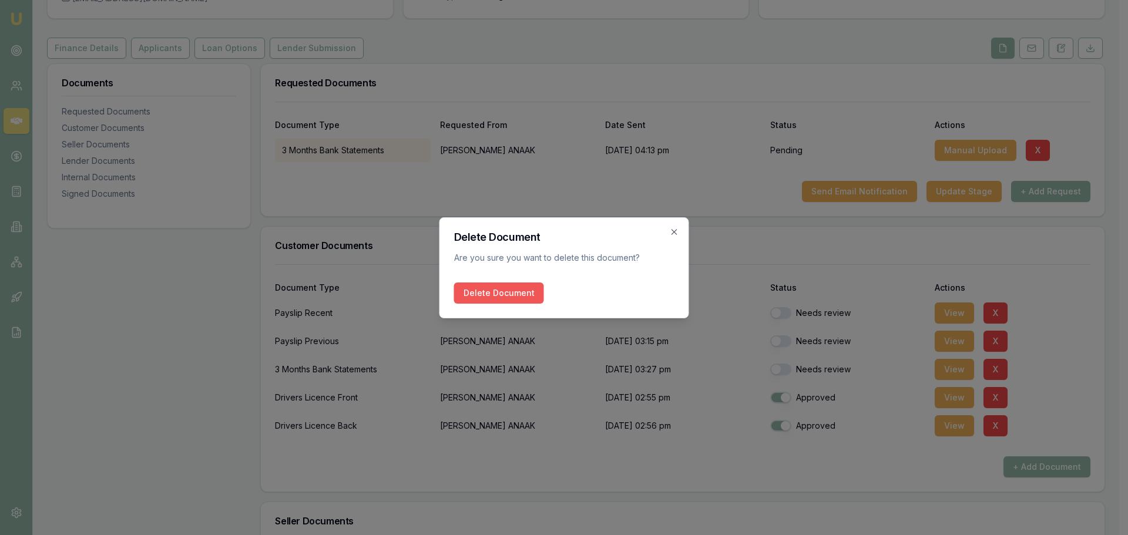
click at [510, 293] on button "Delete Document" at bounding box center [499, 293] width 90 height 21
checkbox input "true"
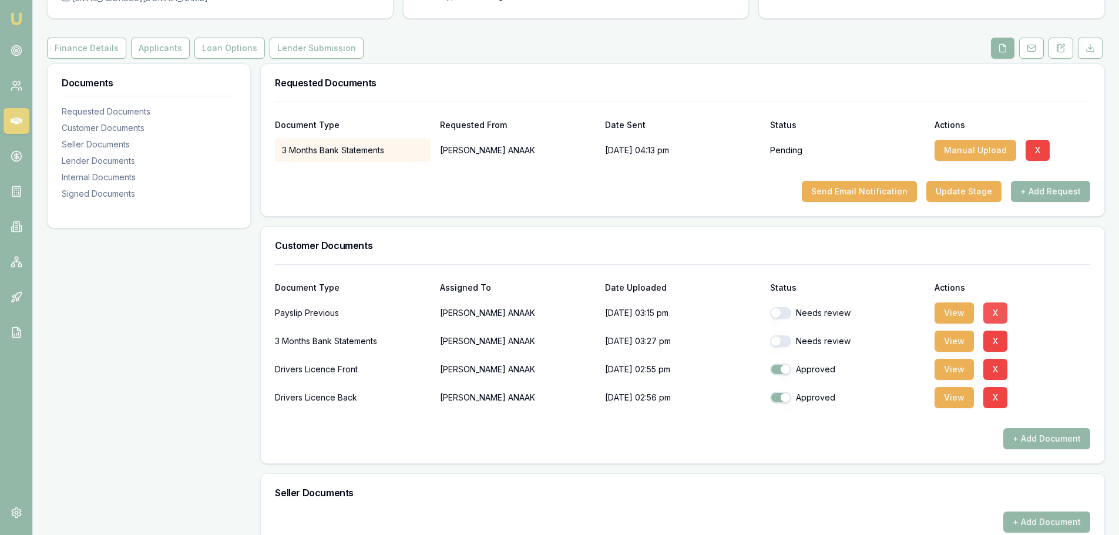
click at [994, 310] on button "X" at bounding box center [996, 313] width 24 height 21
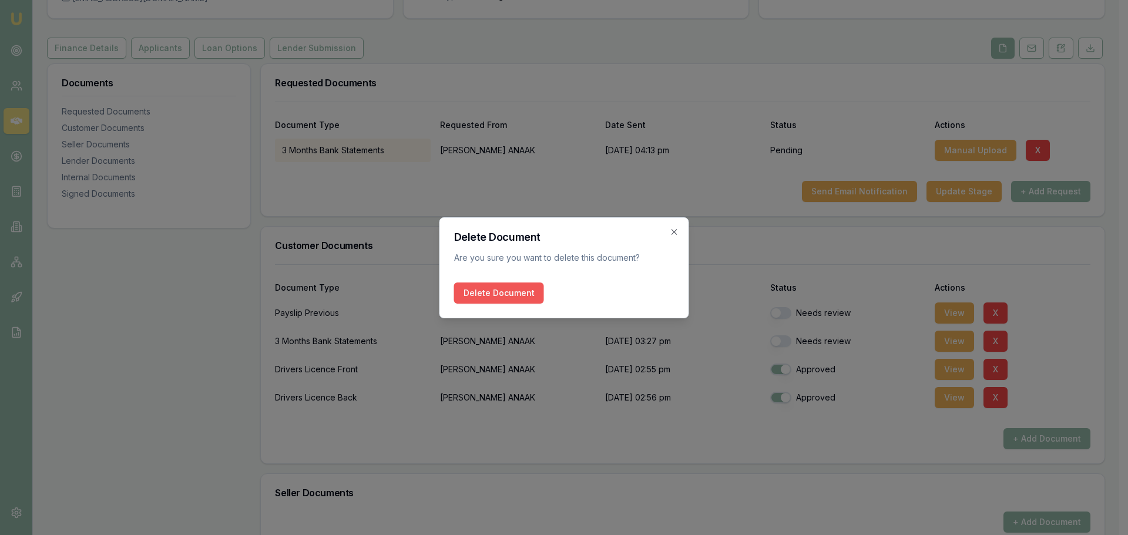
click at [513, 293] on button "Delete Document" at bounding box center [499, 293] width 90 height 21
checkbox input "true"
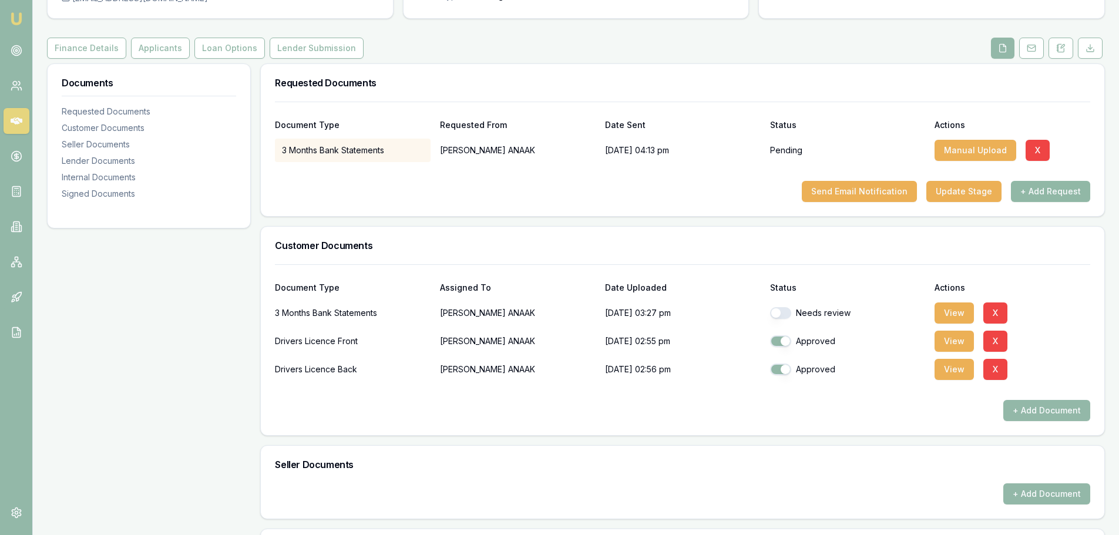
click at [1043, 193] on button "+ Add Request" at bounding box center [1050, 191] width 79 height 21
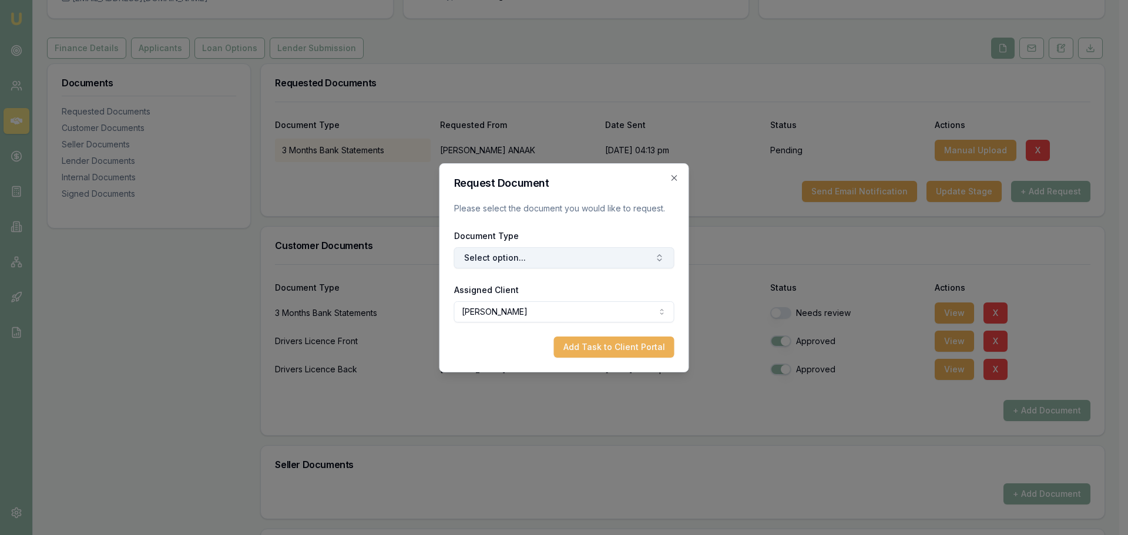
click at [573, 260] on button "Select option..." at bounding box center [564, 257] width 220 height 21
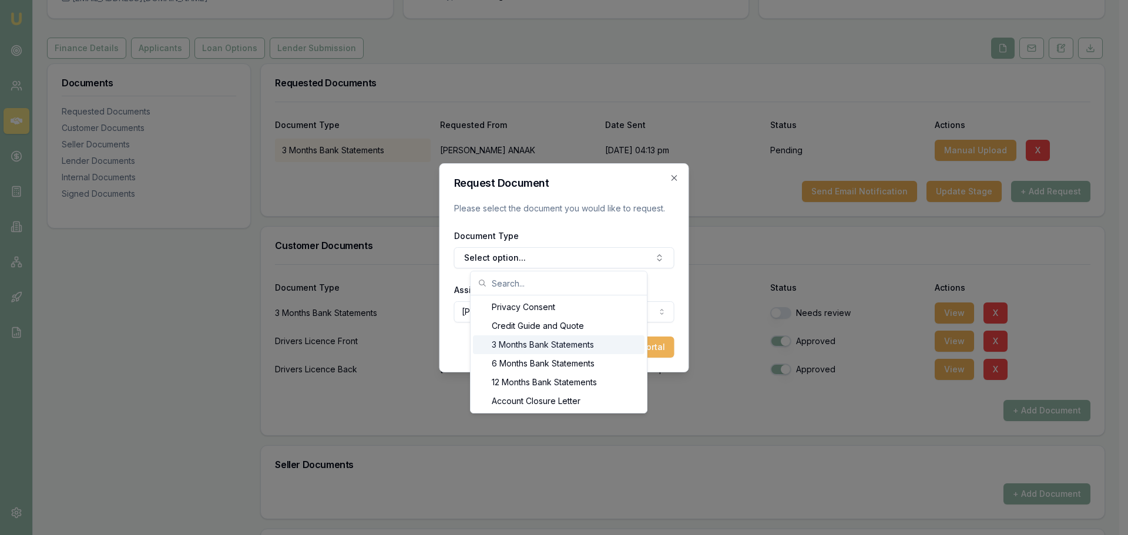
click at [561, 350] on div "3 Months Bank Statements" at bounding box center [559, 345] width 172 height 19
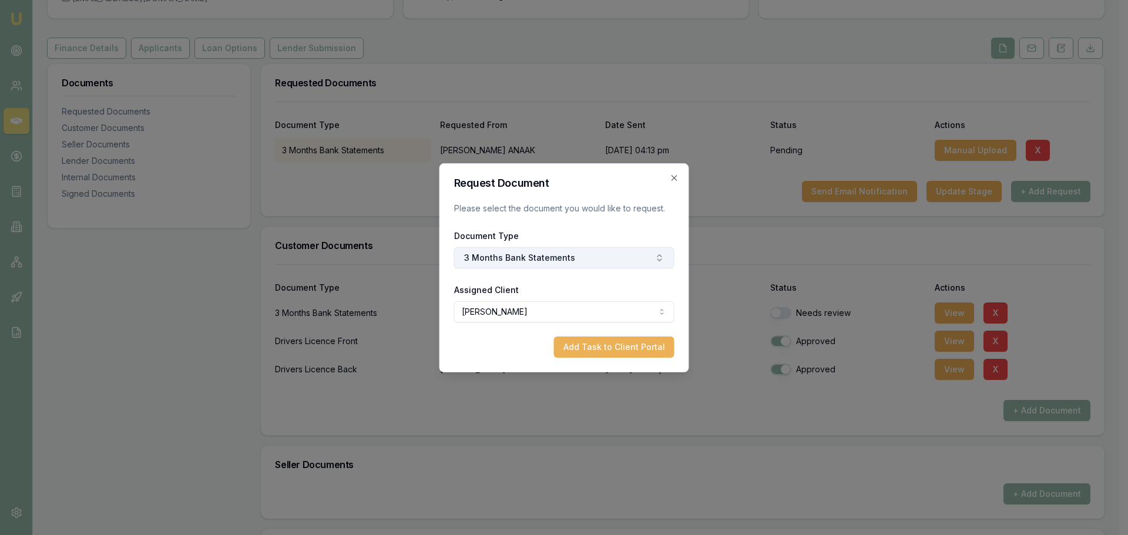
click at [582, 266] on button "3 Months Bank Statements" at bounding box center [564, 257] width 220 height 21
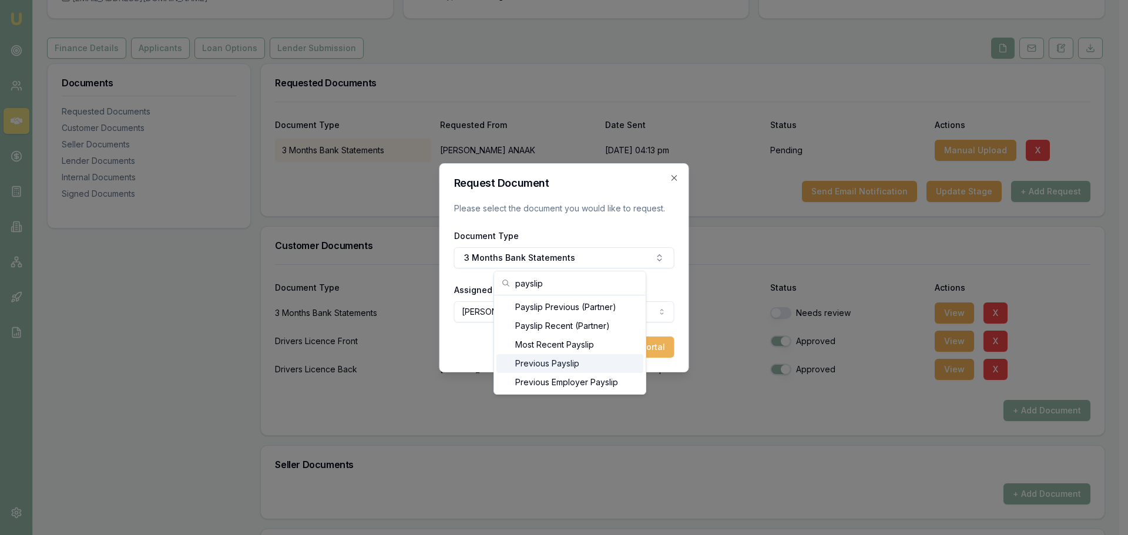
type input "payslip"
click at [578, 345] on div "Most Recent Payslip" at bounding box center [570, 345] width 147 height 19
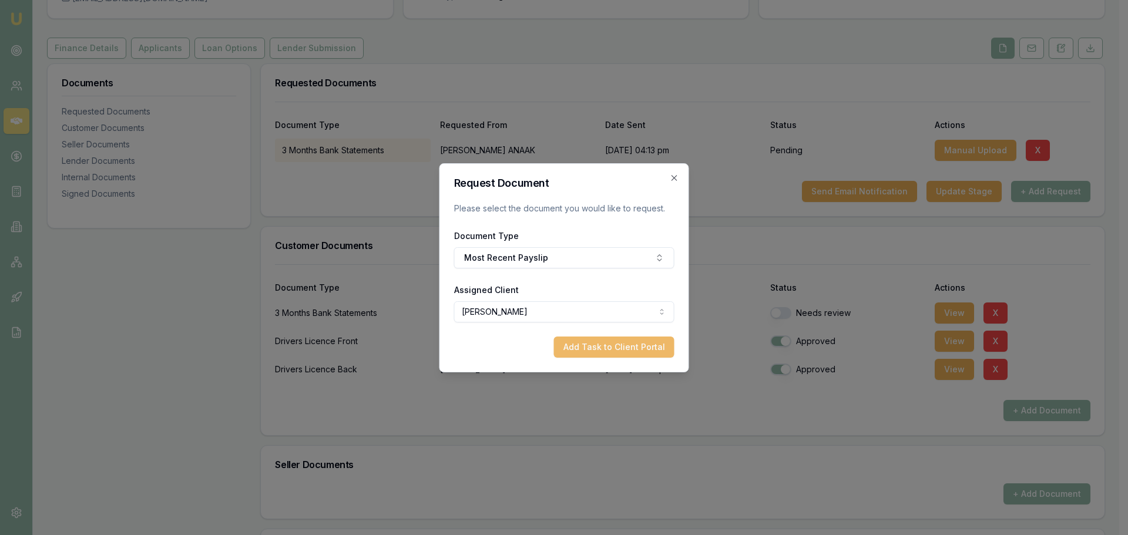
click at [614, 347] on button "Add Task to Client Portal" at bounding box center [614, 347] width 120 height 21
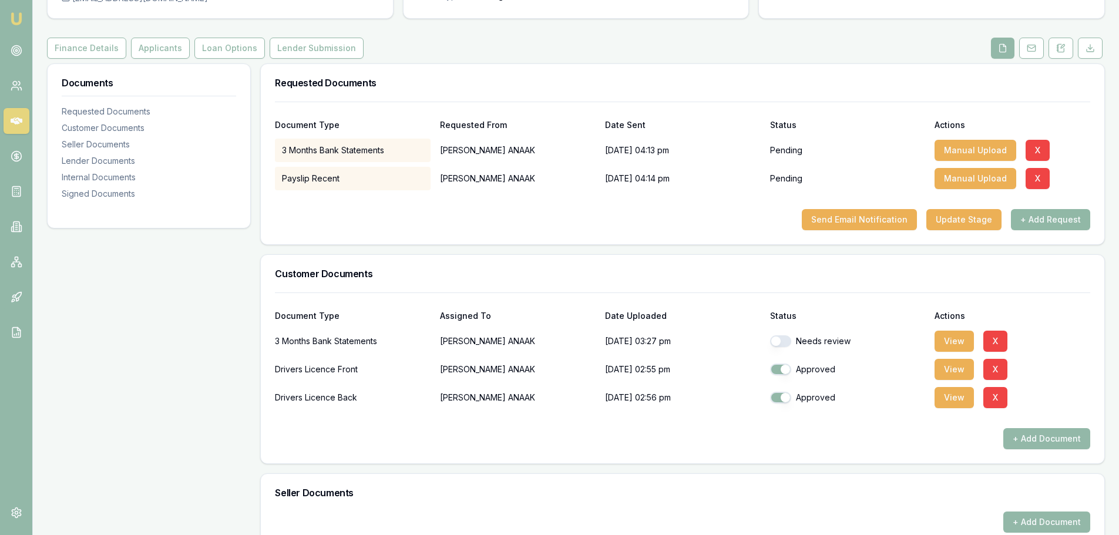
click at [1065, 221] on button "+ Add Request" at bounding box center [1050, 219] width 79 height 21
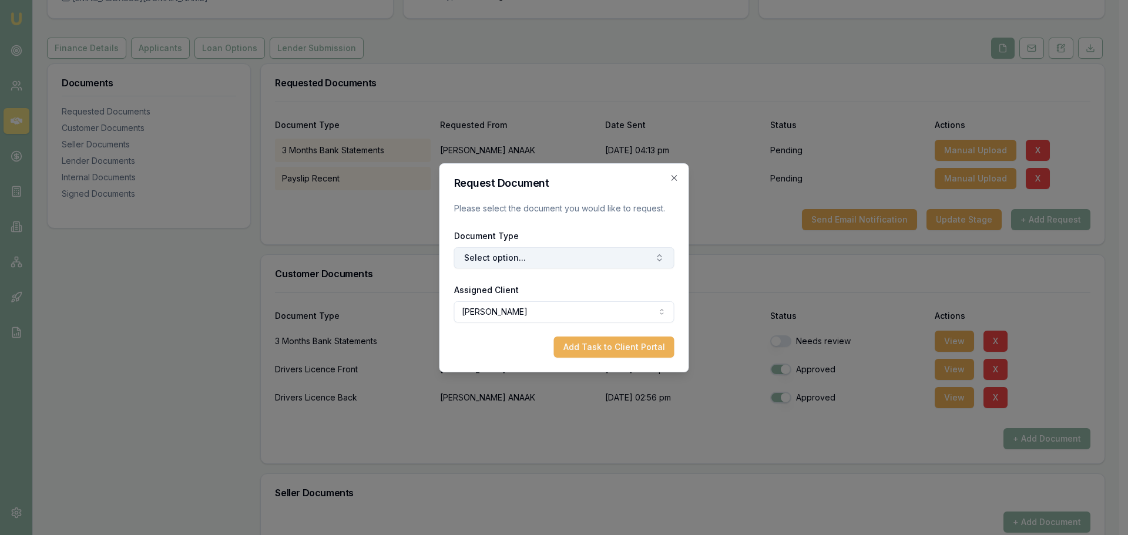
click at [579, 256] on button "Select option..." at bounding box center [564, 257] width 220 height 21
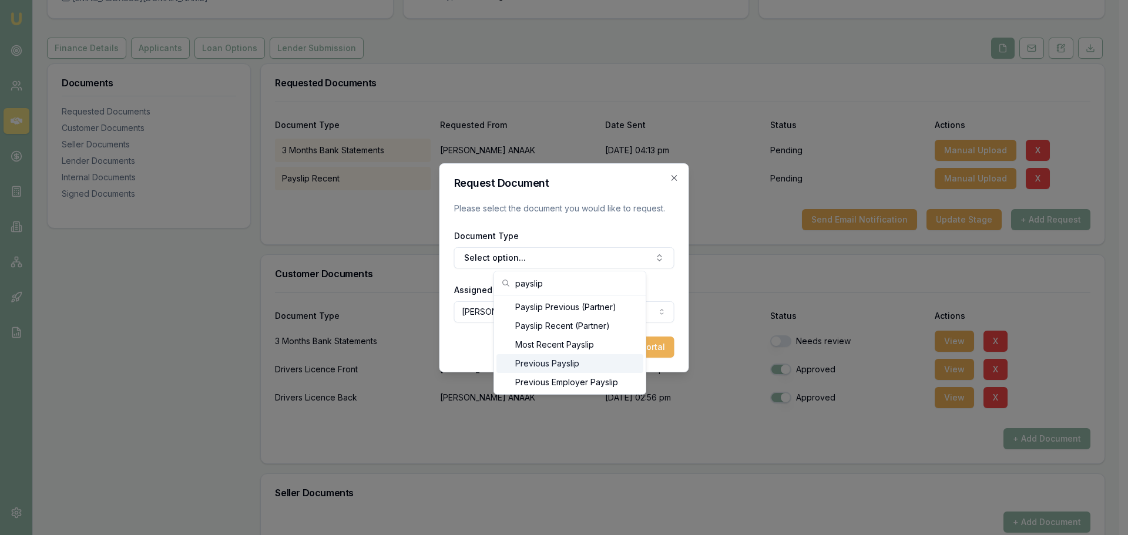
type input "payslip"
click at [565, 357] on div "Previous Payslip" at bounding box center [570, 363] width 147 height 19
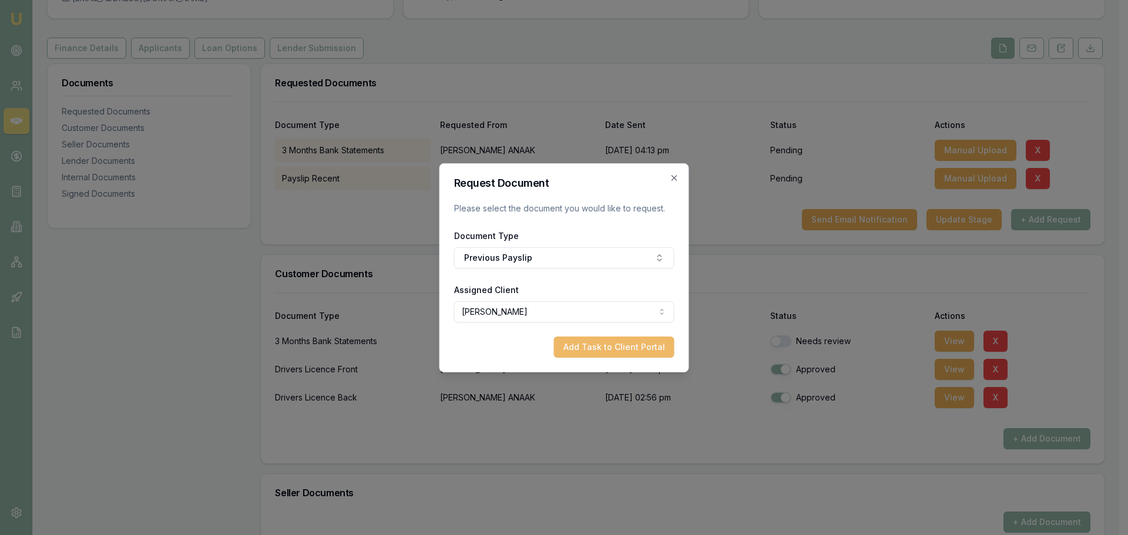
click at [599, 354] on button "Add Task to Client Portal" at bounding box center [614, 347] width 120 height 21
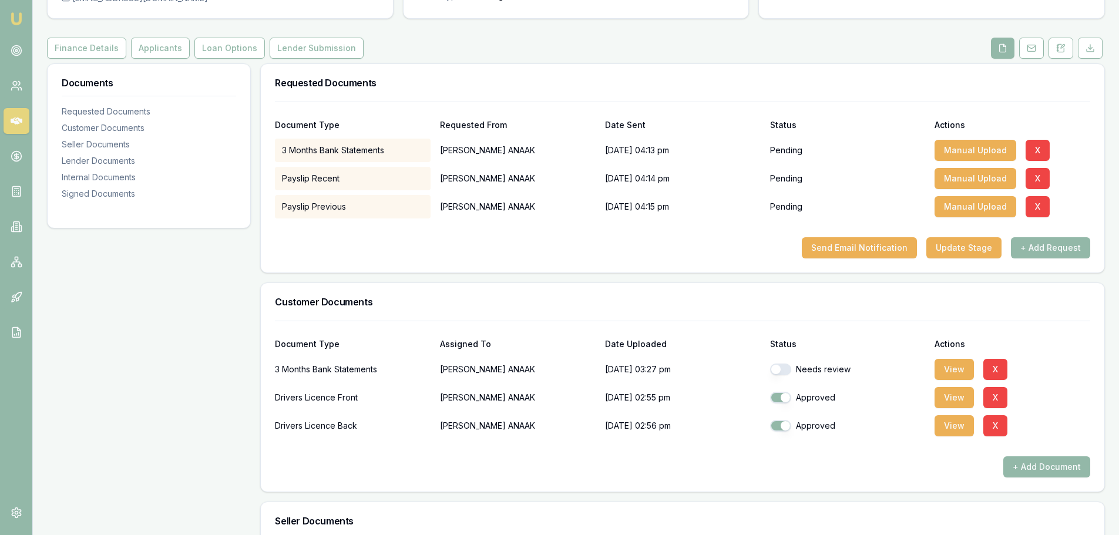
click at [663, 267] on div "Document Type Requested From Date Sent Status Actions 3 Months Bank Statements …" at bounding box center [683, 187] width 844 height 171
